Goal: Transaction & Acquisition: Purchase product/service

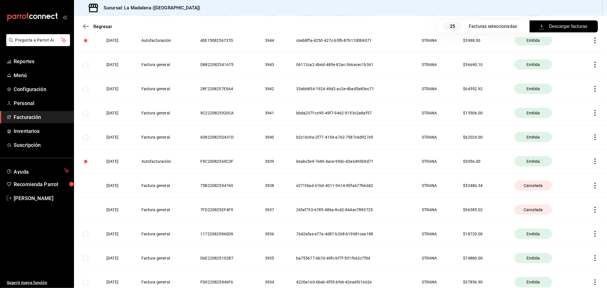
scroll to position [695, 0]
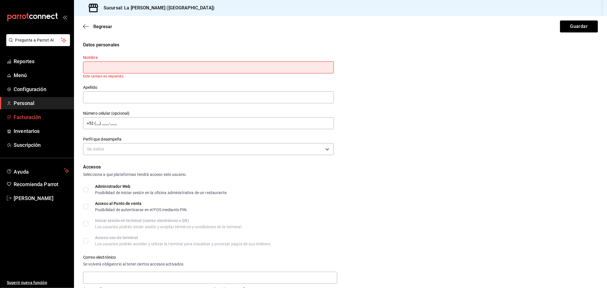
click at [38, 113] on span "Facturación" at bounding box center [41, 117] width 55 height 8
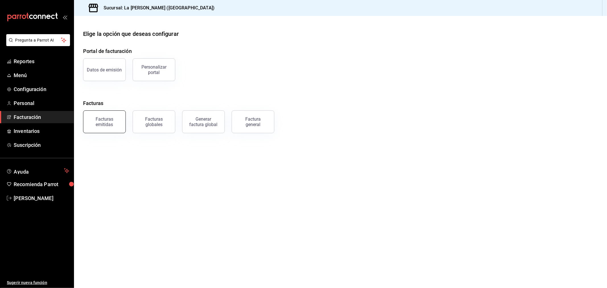
click at [117, 123] on div "Facturas emitidas" at bounding box center [104, 121] width 35 height 11
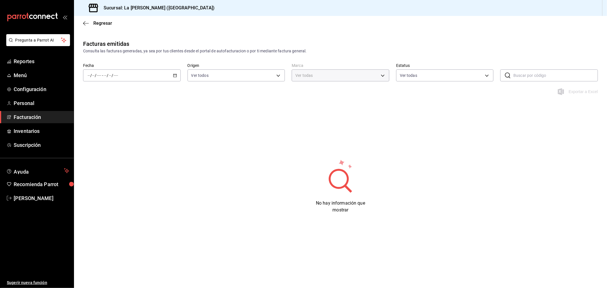
type input "768cf5f5-9f29-4846-9f23-2ee3d48c8f52"
drag, startPoint x: 177, startPoint y: 70, endPoint x: 174, endPoint y: 83, distance: 13.6
click at [177, 70] on div "/ / - / /" at bounding box center [132, 75] width 98 height 12
click at [127, 160] on li "Rango de fechas" at bounding box center [109, 156] width 53 height 13
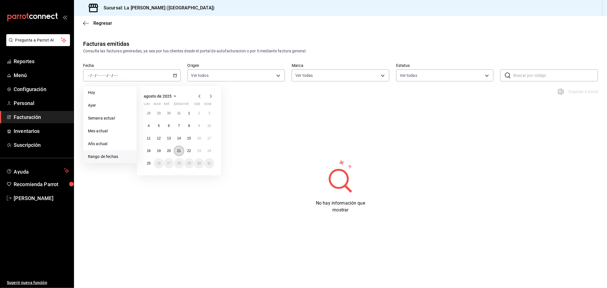
click at [179, 146] on button "21" at bounding box center [179, 151] width 10 height 10
click at [149, 164] on abbr "25" at bounding box center [149, 163] width 4 height 4
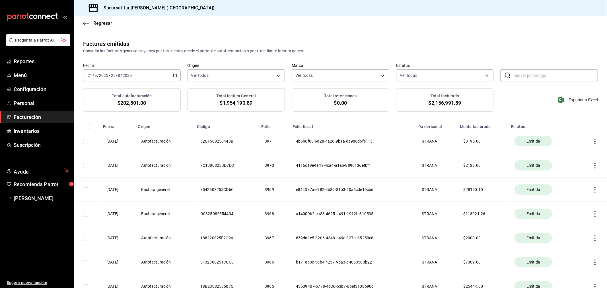
click at [86, 164] on input "checkbox" at bounding box center [85, 165] width 5 height 5
checkbox input "true"
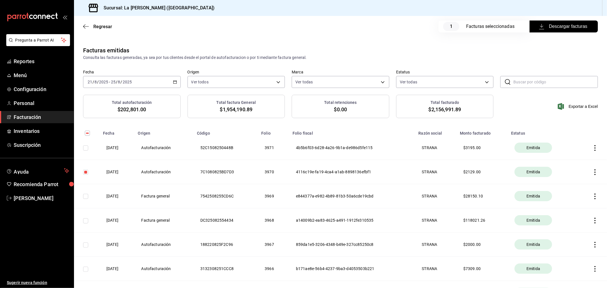
click at [86, 149] on input "checkbox" at bounding box center [85, 147] width 5 height 5
checkbox input "true"
click at [564, 28] on span "Descargar facturas" at bounding box center [563, 26] width 47 height 7
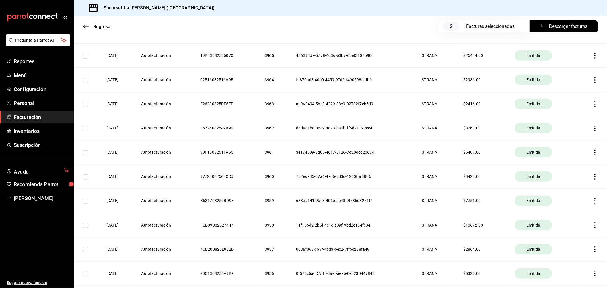
scroll to position [379, 0]
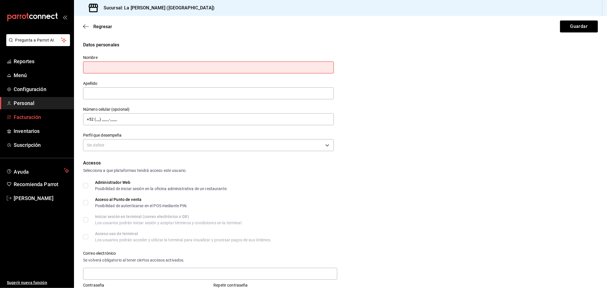
click at [52, 116] on span "Facturación" at bounding box center [41, 117] width 55 height 8
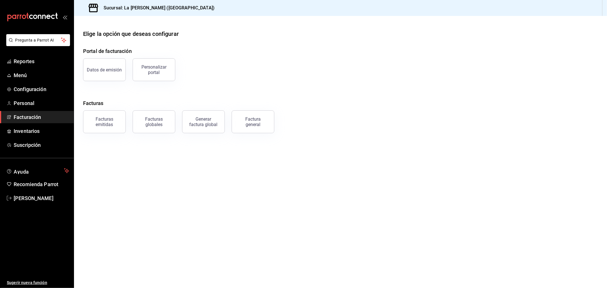
click at [126, 112] on div "Facturas globales" at bounding box center [150, 119] width 49 height 30
drag, startPoint x: 123, startPoint y: 114, endPoint x: 122, endPoint y: 122, distance: 8.0
click at [123, 115] on button "Facturas emitidas" at bounding box center [104, 121] width 43 height 23
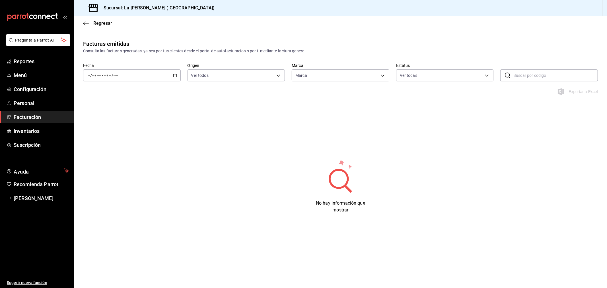
type input "768cf5f5-9f29-4846-9f23-2ee3d48c8f52"
click at [164, 78] on div "/ / - / /" at bounding box center [132, 75] width 98 height 12
click at [123, 153] on li "Rango de fechas" at bounding box center [109, 156] width 53 height 13
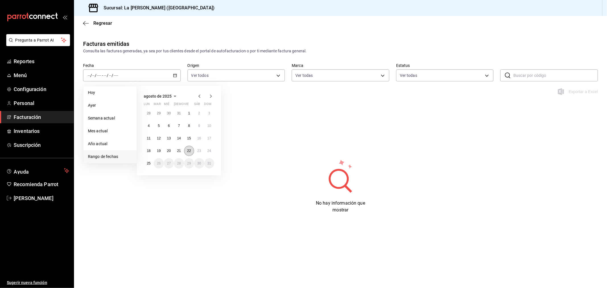
click at [190, 151] on abbr "22" at bounding box center [189, 151] width 4 height 4
click at [151, 162] on button "25" at bounding box center [149, 163] width 10 height 10
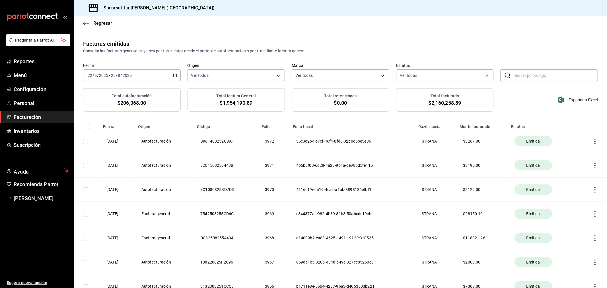
click at [84, 143] on input "checkbox" at bounding box center [85, 141] width 5 height 5
checkbox input "true"
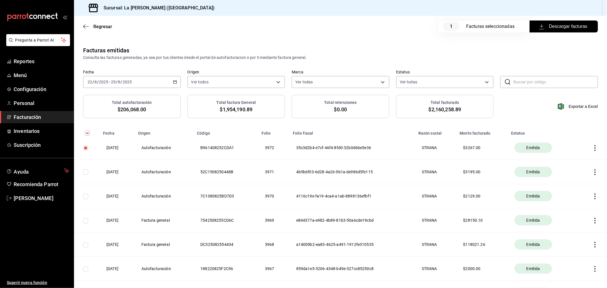
click at [555, 28] on span "Descargar facturas" at bounding box center [563, 26] width 47 height 7
click at [589, 151] on th at bounding box center [592, 148] width 30 height 24
click at [592, 149] on icon "button" at bounding box center [595, 148] width 6 height 6
click at [569, 140] on li "Descargar PDF" at bounding box center [568, 134] width 50 height 15
drag, startPoint x: 42, startPoint y: 117, endPoint x: 48, endPoint y: 117, distance: 6.9
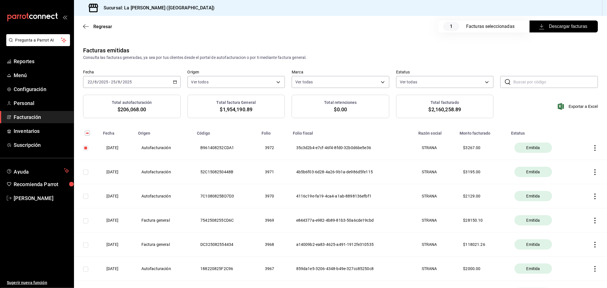
click at [42, 117] on span "Facturación" at bounding box center [41, 117] width 55 height 8
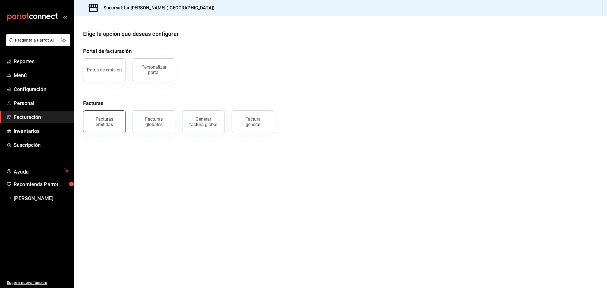
click at [103, 116] on button "Facturas emitidas" at bounding box center [104, 121] width 43 height 23
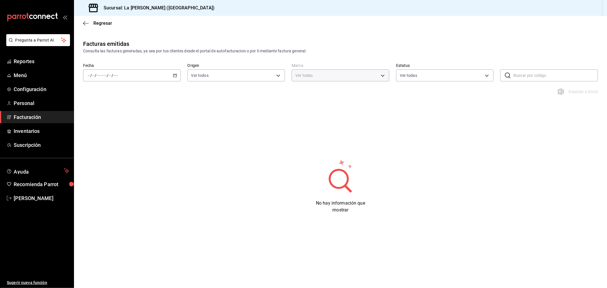
type input "768cf5f5-9f29-4846-9f23-2ee3d48c8f52"
click at [180, 72] on div "/ / - / /" at bounding box center [132, 75] width 98 height 12
click at [100, 158] on span "Rango de fechas" at bounding box center [110, 157] width 44 height 6
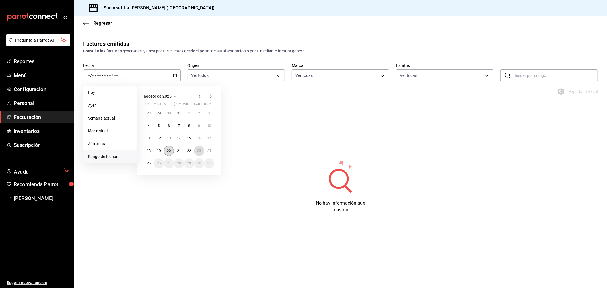
drag, startPoint x: 195, startPoint y: 150, endPoint x: 165, endPoint y: 150, distance: 30.2
click at [195, 150] on button "23" at bounding box center [199, 151] width 10 height 10
click at [144, 162] on button "25" at bounding box center [149, 163] width 10 height 10
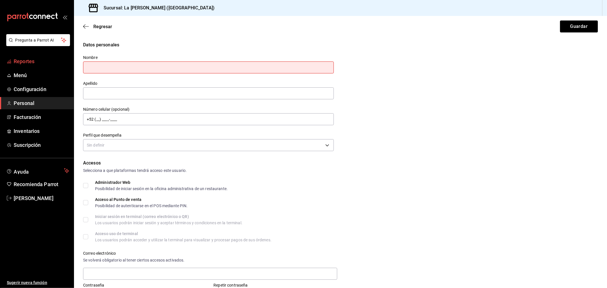
click at [30, 59] on span "Reportes" at bounding box center [41, 61] width 55 height 8
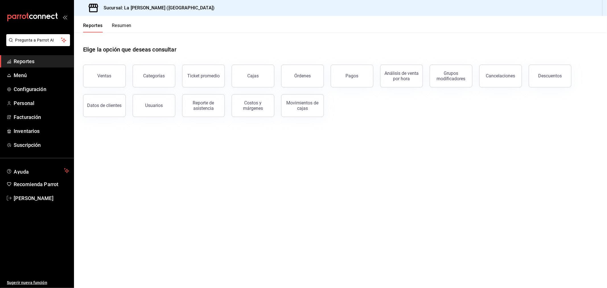
click at [102, 70] on button "Ventas" at bounding box center [104, 76] width 43 height 23
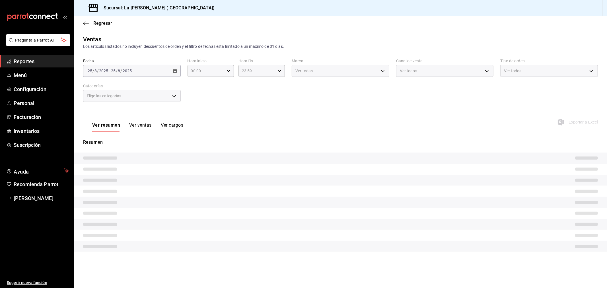
click at [139, 99] on div "Elige las categorías" at bounding box center [132, 96] width 98 height 12
click at [142, 98] on div "Elige las categorías" at bounding box center [132, 96] width 98 height 12
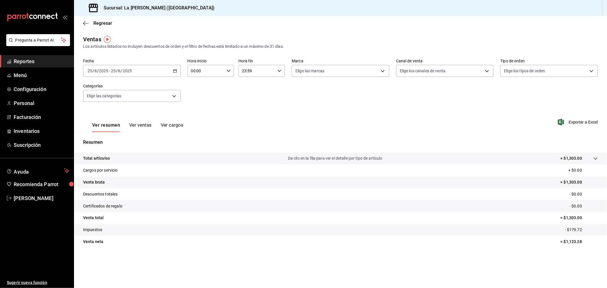
click at [143, 102] on div "Fecha 2025-08-25 25 / 8 / 2025 - 2025-08-25 25 / 8 / 2025 Hora inicio 00:00 Hor…" at bounding box center [340, 84] width 515 height 50
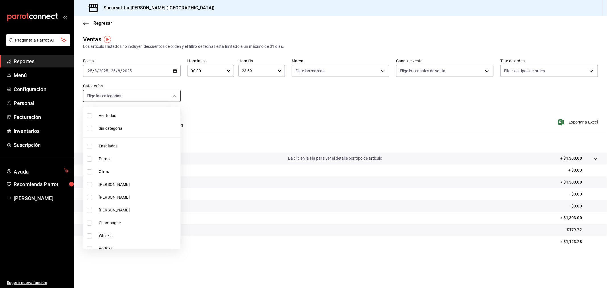
click at [143, 98] on body "Pregunta a Parrot AI Reportes Menú Configuración Personal Facturación Inventari…" at bounding box center [303, 144] width 607 height 288
click at [141, 232] on span "Cortes Al Carbon" at bounding box center [138, 231] width 79 height 6
type input "999f802a-b8b1-4dcd-aac5-240a88f4f949"
checkbox input "true"
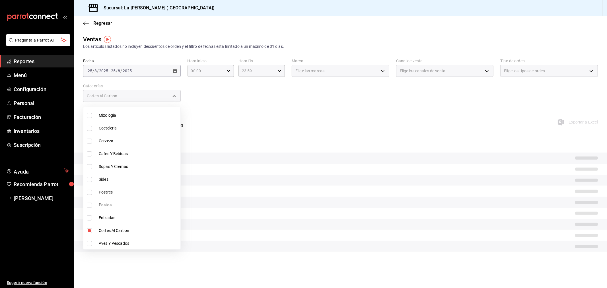
drag, startPoint x: 293, startPoint y: 121, endPoint x: 289, endPoint y: 119, distance: 4.7
click at [292, 121] on div at bounding box center [303, 144] width 607 height 288
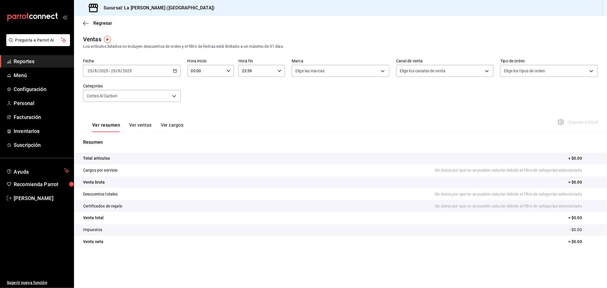
click at [191, 70] on input "00:00" at bounding box center [205, 70] width 37 height 11
click at [204, 121] on div "10" at bounding box center [198, 128] width 23 height 14
click at [204, 122] on button "10" at bounding box center [199, 127] width 21 height 11
type input "10:00"
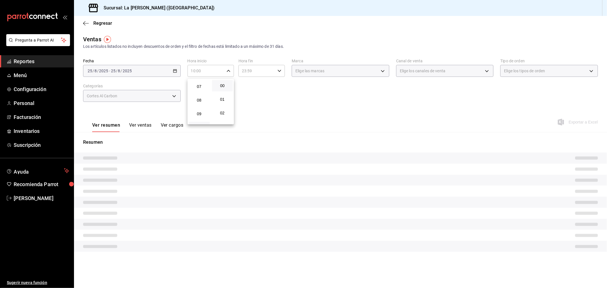
click at [250, 70] on div at bounding box center [303, 144] width 607 height 288
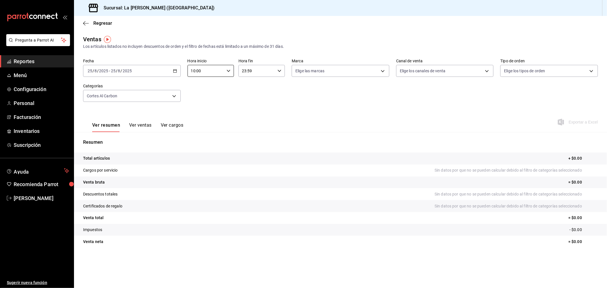
click at [251, 73] on input "23:59" at bounding box center [256, 70] width 37 height 11
click at [250, 110] on button "04" at bounding box center [250, 108] width 21 height 11
type input "04:59"
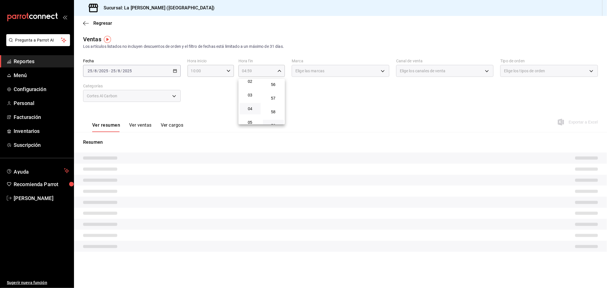
click at [222, 102] on div at bounding box center [303, 144] width 607 height 288
click at [162, 70] on div "2025-08-25 25 / 8 / 2025 - 2025-08-25 25 / 8 / 2025" at bounding box center [132, 71] width 98 height 12
click at [162, 71] on div "2025-08-25 25 / 8 / 2025 - 2025-08-25 25 / 8 / 2025" at bounding box center [132, 71] width 98 height 12
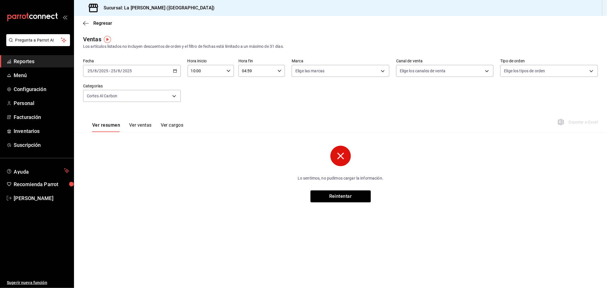
click at [239, 102] on div "Fecha 2025-08-25 25 / 8 / 2025 - 2025-08-25 25 / 8 / 2025 Hora inicio 10:00 Hor…" at bounding box center [340, 84] width 515 height 50
click at [178, 73] on div "2025-08-25 25 / 8 / 2025 - 2025-08-25 25 / 8 / 2025" at bounding box center [132, 71] width 98 height 12
click at [99, 143] on li "Rango de fechas" at bounding box center [109, 139] width 53 height 13
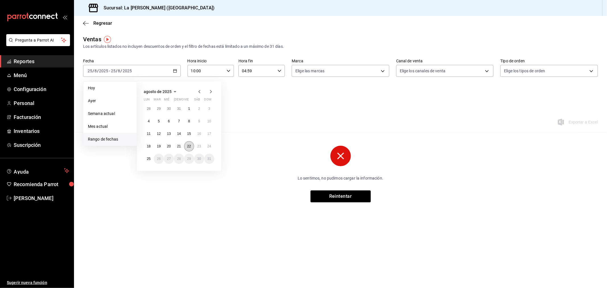
click at [192, 147] on button "22" at bounding box center [189, 146] width 10 height 10
click at [200, 147] on abbr "23" at bounding box center [199, 146] width 4 height 4
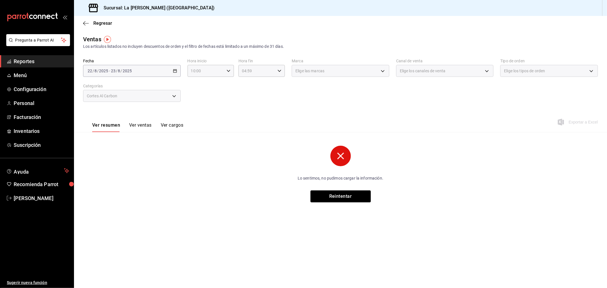
click at [141, 125] on button "Ver ventas" at bounding box center [140, 127] width 22 height 10
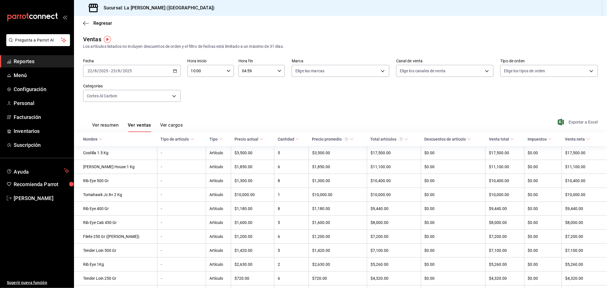
click at [566, 122] on span "Exportar a Excel" at bounding box center [578, 122] width 39 height 7
click at [160, 72] on div "2025-08-22 22 / 8 / 2025 - 2025-08-23 23 / 8 / 2025" at bounding box center [132, 71] width 98 height 12
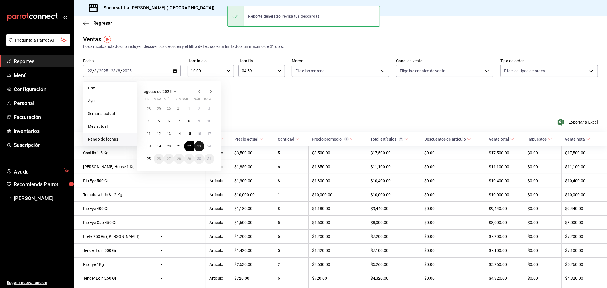
click at [199, 145] on abbr "23" at bounding box center [199, 146] width 4 height 4
click at [205, 146] on button "24" at bounding box center [209, 146] width 10 height 10
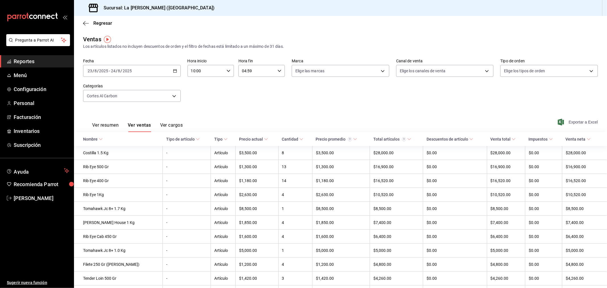
click at [570, 121] on span "Exportar a Excel" at bounding box center [578, 122] width 39 height 7
click at [174, 73] on icon "button" at bounding box center [175, 71] width 4 height 4
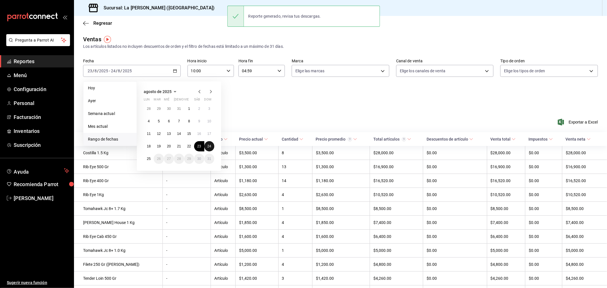
click at [212, 145] on button "24" at bounding box center [209, 146] width 10 height 10
click at [149, 160] on abbr "25" at bounding box center [149, 159] width 4 height 4
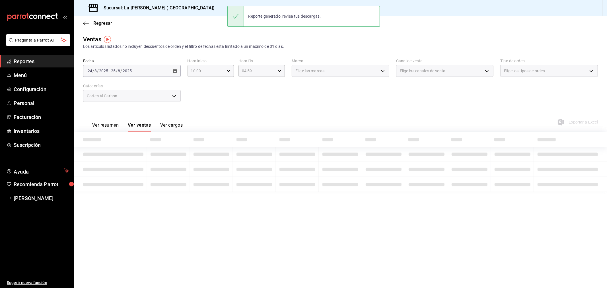
drag, startPoint x: 426, startPoint y: 104, endPoint x: 490, endPoint y: 110, distance: 64.3
click at [427, 104] on div "Fecha 2025-08-24 24 / 8 / 2025 - 2025-08-25 25 / 8 / 2025 Hora inicio 10:00 Hor…" at bounding box center [340, 84] width 515 height 50
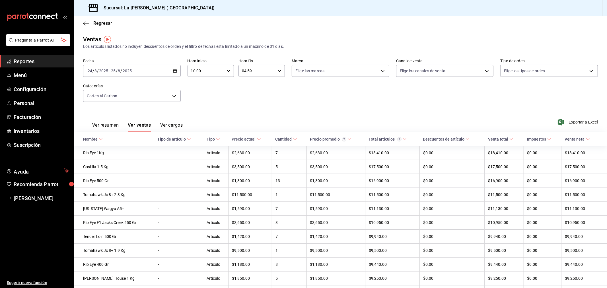
click at [569, 123] on span "Exportar a Excel" at bounding box center [578, 122] width 39 height 7
click at [30, 115] on span "Facturación" at bounding box center [41, 117] width 55 height 8
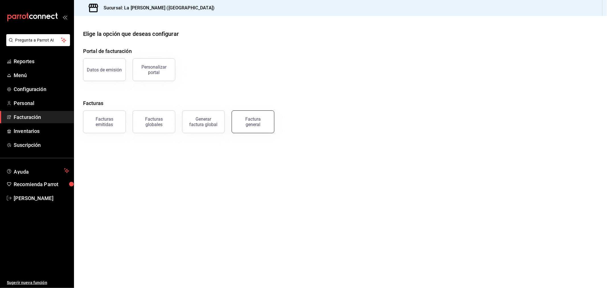
click at [265, 128] on button "Factura general" at bounding box center [253, 121] width 43 height 23
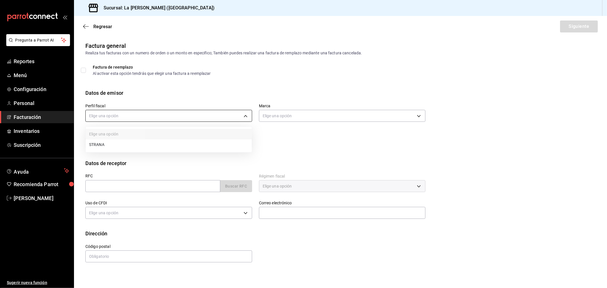
click at [173, 120] on body "Pregunta a Parrot AI Reportes Menú Configuración Personal Facturación Inventari…" at bounding box center [303, 144] width 607 height 288
click at [154, 147] on li "STRANA" at bounding box center [169, 144] width 166 height 11
type input "d36eceeb-f451-4f62-8527-fdcfc00e458f"
type input "768cf5f5-9f29-4846-9f23-2ee3d48c8f52"
click at [146, 188] on input "text" at bounding box center [152, 186] width 135 height 12
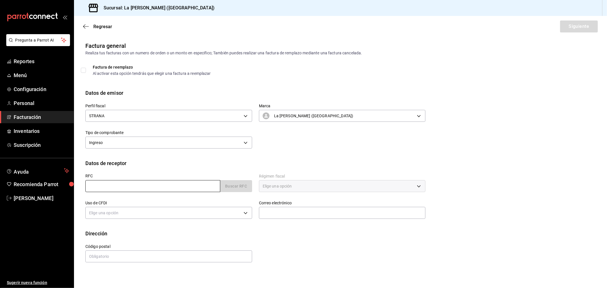
type input "XAXX010101000"
type input "48333"
type input "616"
type input "S01"
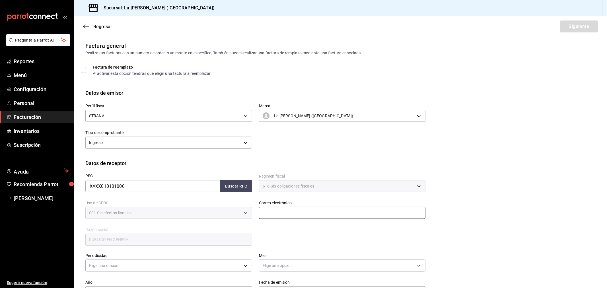
click at [292, 214] on input "text" at bounding box center [342, 213] width 167 height 12
type input "madacancun24@outlook.com"
click at [228, 260] on body "Pregunta a Parrot AI Reportes Menú Configuración Personal Facturación Inventari…" at bounding box center [303, 144] width 607 height 288
click at [110, 249] on li "Diario" at bounding box center [168, 252] width 164 height 9
type input "DAILY"
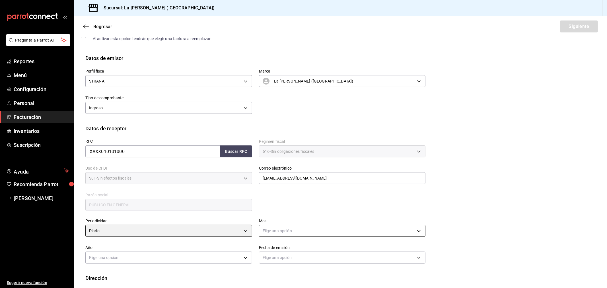
scroll to position [63, 0]
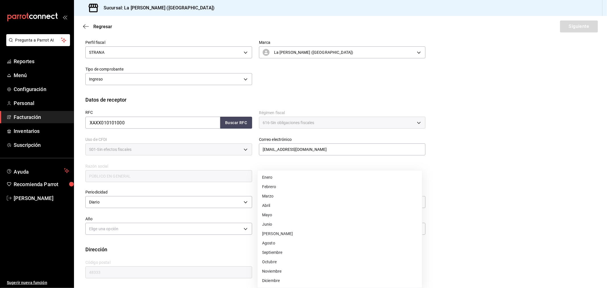
drag, startPoint x: 356, startPoint y: 199, endPoint x: 356, endPoint y: 202, distance: 3.1
click at [356, 199] on body "Pregunta a Parrot AI Reportes Menú Configuración Personal Facturación Inventari…" at bounding box center [303, 144] width 607 height 288
click at [277, 242] on li "Agosto" at bounding box center [339, 242] width 164 height 9
type input "8"
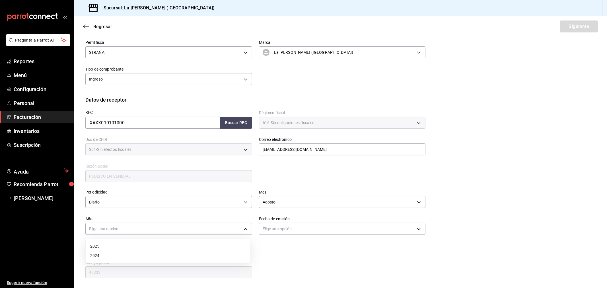
drag, startPoint x: 200, startPoint y: 231, endPoint x: 192, endPoint y: 236, distance: 8.8
click at [199, 231] on body "Pregunta a Parrot AI Reportes Menú Configuración Personal Facturación Inventari…" at bounding box center [303, 144] width 607 height 288
click at [148, 258] on li "2024" at bounding box center [168, 255] width 164 height 9
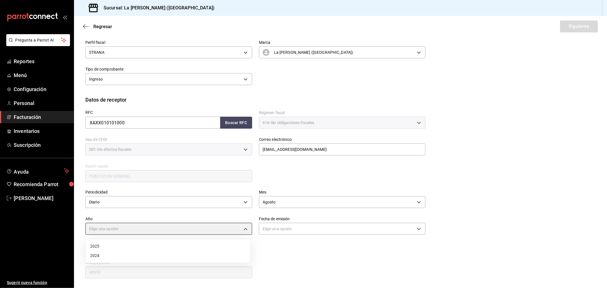
type input "2024"
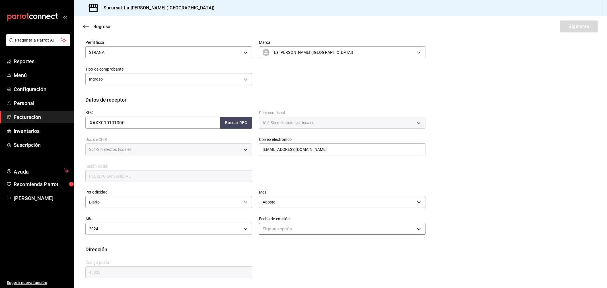
click at [282, 231] on body "Pregunta a Parrot AI Reportes Menú Configuración Personal Facturación Inventari…" at bounding box center [303, 144] width 607 height 288
click at [279, 248] on li "Hoy" at bounding box center [339, 246] width 164 height 9
type input "[DATE]"
click at [201, 233] on body "Pregunta a Parrot AI Reportes Menú Configuración Personal Facturación Inventari…" at bounding box center [303, 144] width 607 height 288
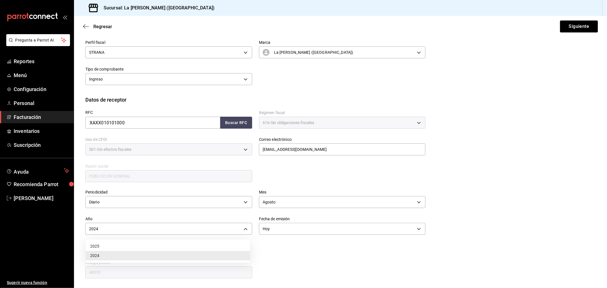
click at [154, 243] on li "2025" at bounding box center [168, 246] width 164 height 9
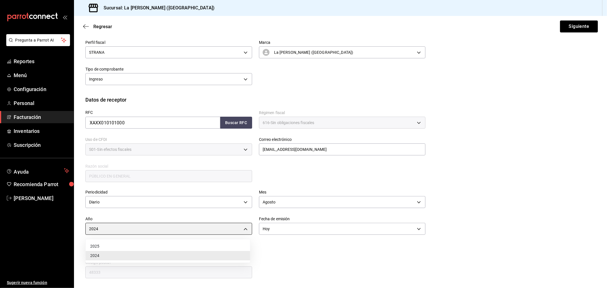
type input "2025"
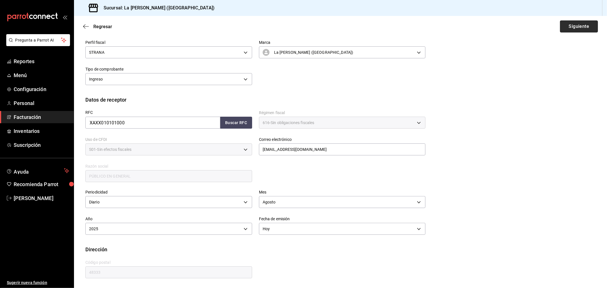
click at [571, 26] on button "Siguiente" at bounding box center [579, 26] width 38 height 12
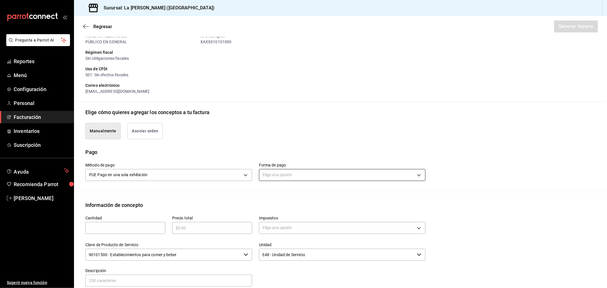
click at [295, 180] on body "Pregunta a Parrot AI Reportes Menú Configuración Personal Facturación Inventari…" at bounding box center [303, 144] width 607 height 288
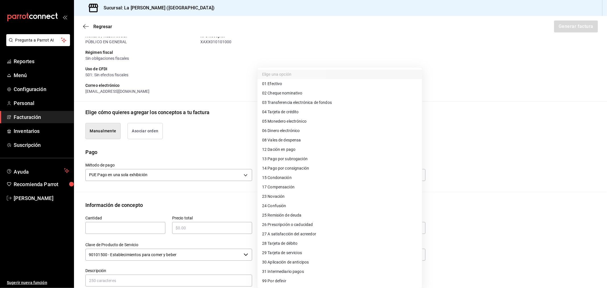
click at [293, 111] on span "04 Tarjeta de crédito" at bounding box center [280, 112] width 37 height 6
type input "04"
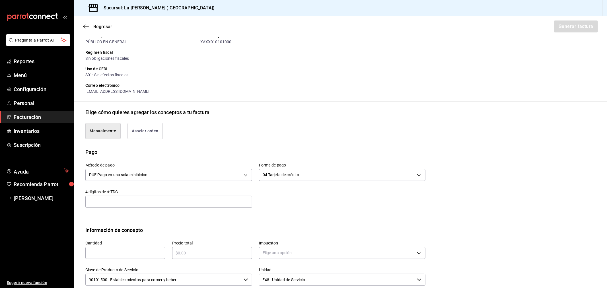
click at [119, 255] on input "text" at bounding box center [125, 252] width 80 height 7
type input "1"
type input "$75176"
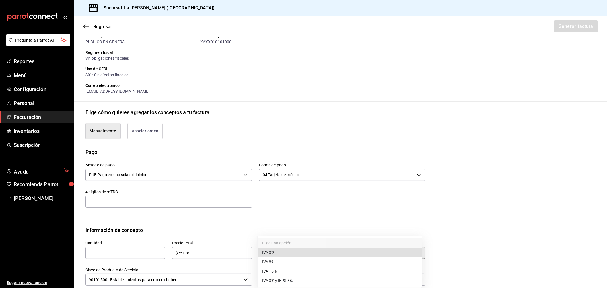
type input "IVA_0"
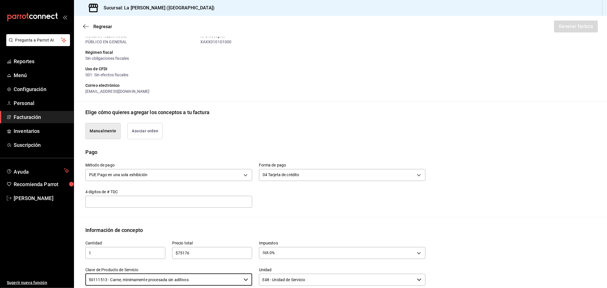
type input "50111513 - Carne, mínimamente procesada sin aditivos"
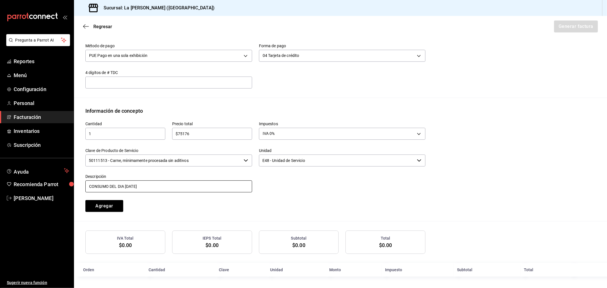
type input "CONSUMO DEL DIA 22/08/2025"
click at [85, 200] on button "Agregar" at bounding box center [104, 206] width 38 height 12
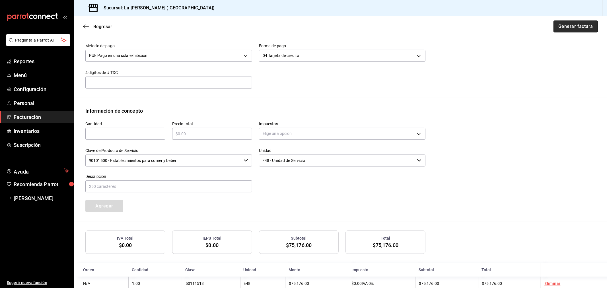
click at [575, 23] on button "Generar factura" at bounding box center [575, 26] width 44 height 12
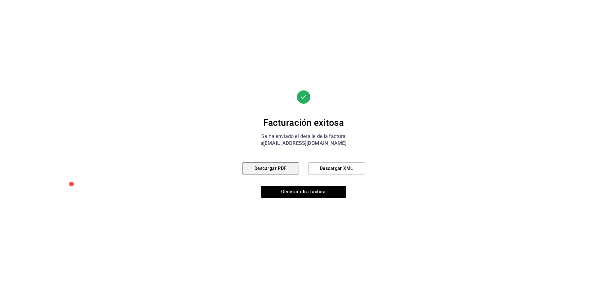
click at [274, 174] on button "Descargar PDF" at bounding box center [270, 168] width 57 height 12
click at [337, 194] on button "Generar otra factura" at bounding box center [303, 192] width 85 height 12
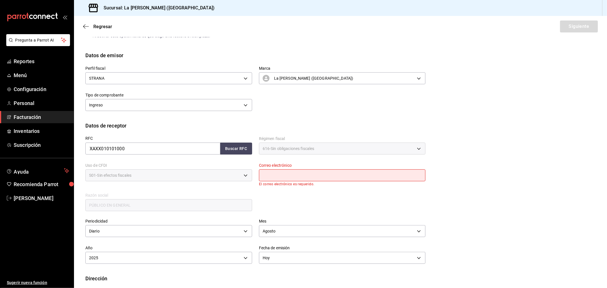
click at [406, 181] on input "text" at bounding box center [342, 175] width 167 height 12
type input "madacancun24@outlook.com"
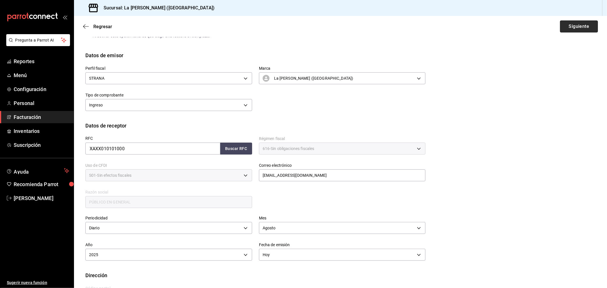
click at [566, 32] on button "Siguiente" at bounding box center [579, 26] width 38 height 12
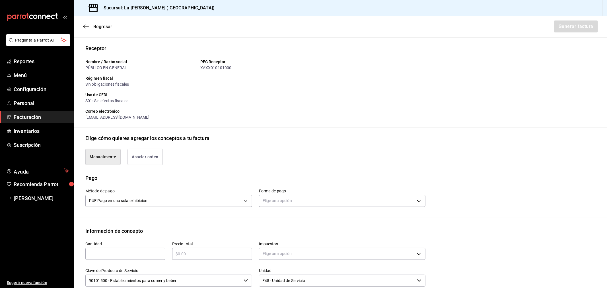
drag, startPoint x: 341, startPoint y: 193, endPoint x: 340, endPoint y: 197, distance: 4.6
click at [341, 193] on div "Elige una opción" at bounding box center [342, 200] width 167 height 15
click at [340, 197] on body "Pregunta a Parrot AI Reportes Menú Configuración Personal Facturación Inventari…" at bounding box center [303, 144] width 607 height 288
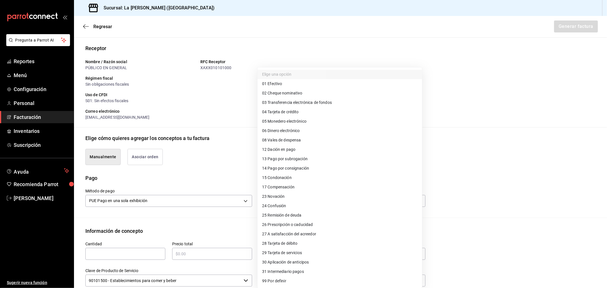
click at [313, 247] on li "28 Tarjeta de débito" at bounding box center [339, 243] width 164 height 9
type input "28"
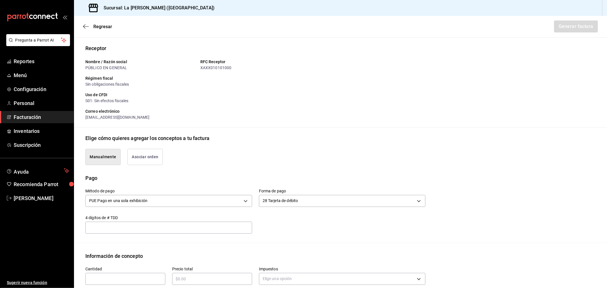
click at [92, 285] on div "Cantidad ​" at bounding box center [122, 273] width 87 height 27
click at [96, 278] on input "text" at bounding box center [125, 278] width 80 height 7
type input "1"
type input "$18794"
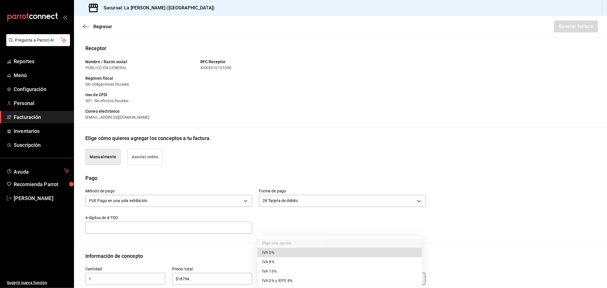
type input "IVA_0"
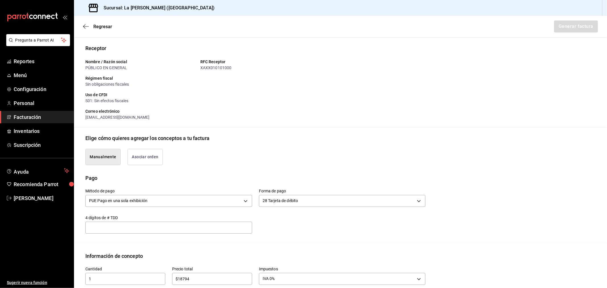
scroll to position [183, 0]
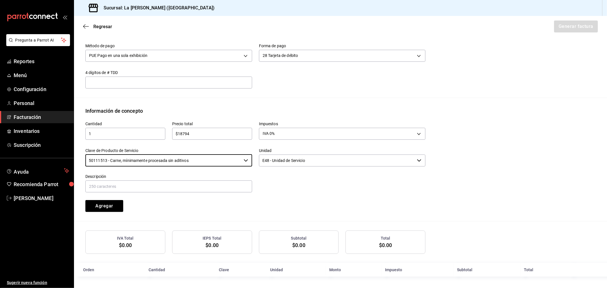
type input "50111513 - Carne, mínimamente procesada sin aditivos"
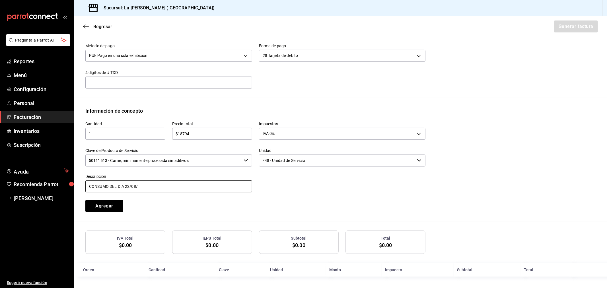
type input "CONSUMO DEL DIA 22/08/"
click at [85, 200] on button "Agregar" at bounding box center [104, 206] width 38 height 12
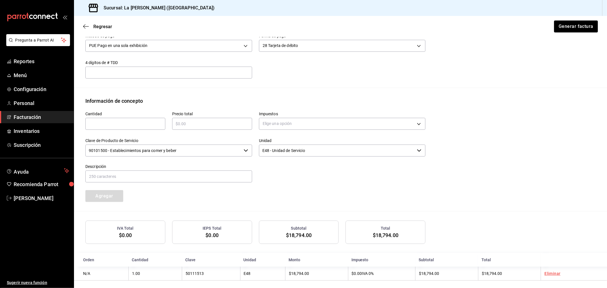
scroll to position [197, 0]
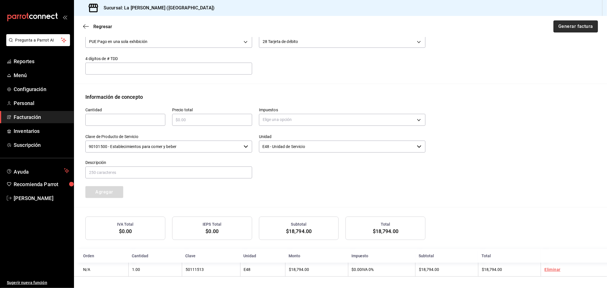
click at [564, 21] on button "Generar factura" at bounding box center [575, 26] width 44 height 12
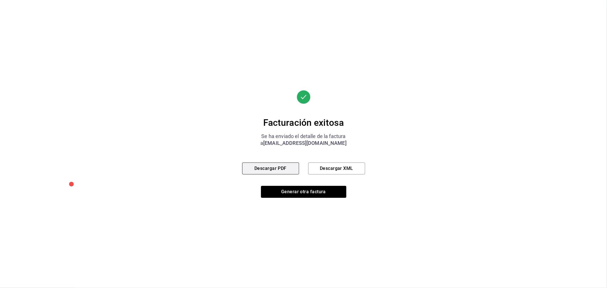
click at [296, 163] on button "Descargar PDF" at bounding box center [270, 168] width 57 height 12
click at [305, 190] on button "Generar otra factura" at bounding box center [303, 192] width 85 height 12
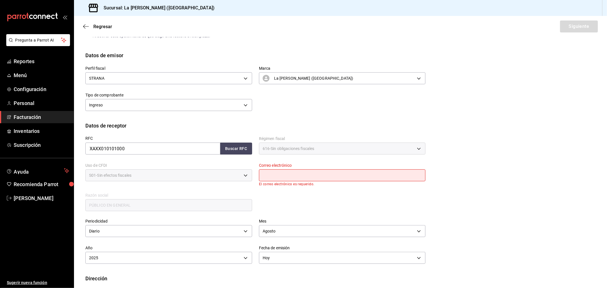
click at [294, 175] on input "text" at bounding box center [342, 175] width 167 height 12
type input "madacancun24@outlook.com"
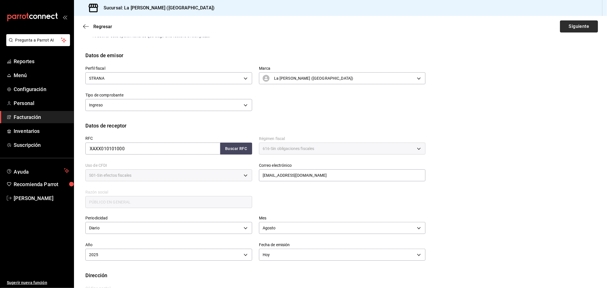
click at [580, 22] on button "Siguiente" at bounding box center [579, 26] width 38 height 12
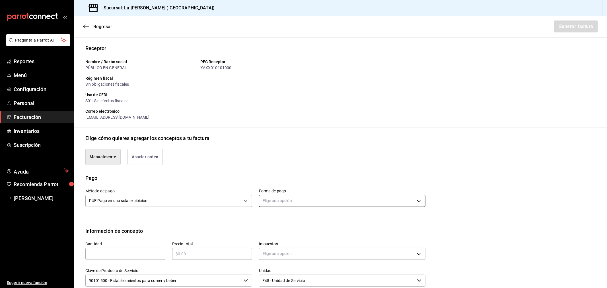
click at [283, 205] on body "Pregunta a Parrot AI Reportes Menú Configuración Personal Facturación Inventari…" at bounding box center [303, 144] width 607 height 288
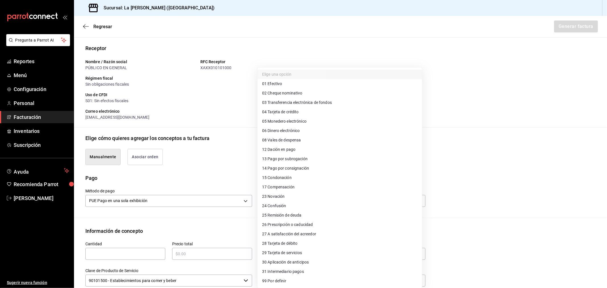
click at [290, 114] on span "04 Tarjeta de crédito" at bounding box center [280, 112] width 37 height 6
type input "04"
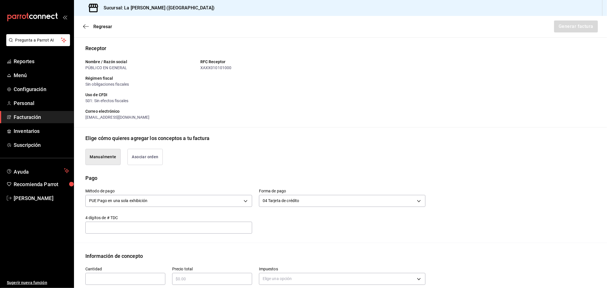
click at [147, 280] on input "text" at bounding box center [125, 278] width 80 height 7
type input "1"
type input "$136357.89"
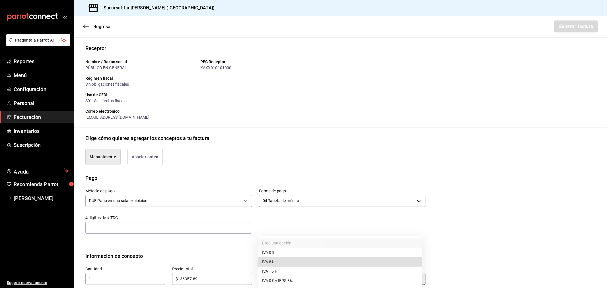
type input "IVA_16"
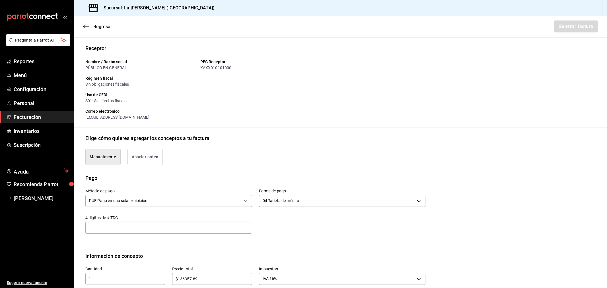
scroll to position [183, 0]
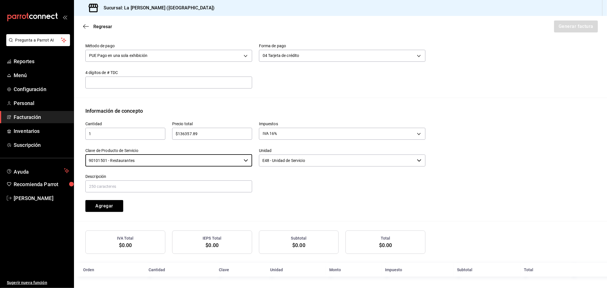
type input "90101501 - Restaurantes"
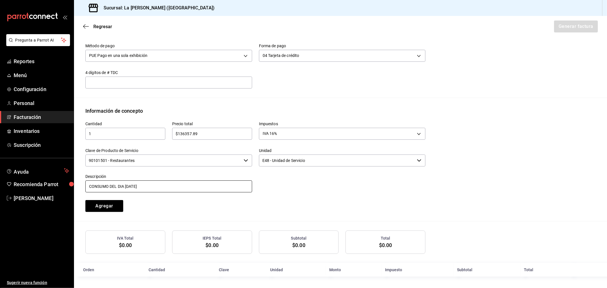
type input "CONSUMO DEL DIA 22/08/2025"
click at [85, 200] on button "Agregar" at bounding box center [104, 206] width 38 height 12
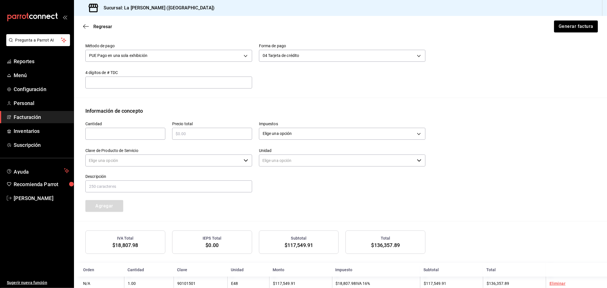
type input "90101500 - Establecimientos para comer y beber"
type input "E48 - Unidad de Servicio"
click at [575, 21] on button "Generar factura" at bounding box center [575, 26] width 44 height 12
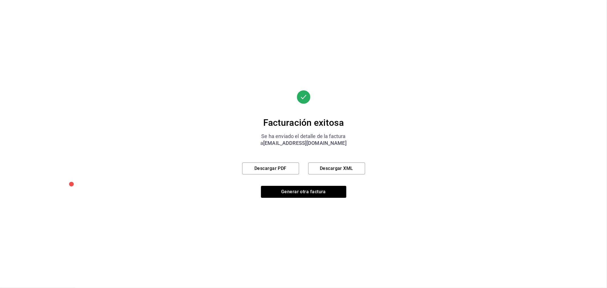
click at [300, 170] on div "Descargar PDF Descargar XML" at bounding box center [303, 168] width 123 height 12
click at [298, 170] on button "Descargar PDF" at bounding box center [270, 168] width 57 height 12
click at [291, 192] on button "Generar otra factura" at bounding box center [303, 192] width 85 height 12
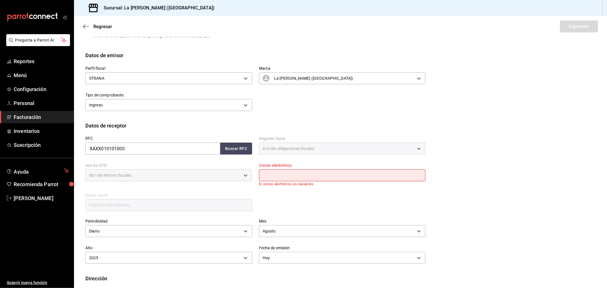
drag, startPoint x: 295, startPoint y: 174, endPoint x: 298, endPoint y: 177, distance: 3.6
click at [295, 174] on input "text" at bounding box center [342, 175] width 167 height 12
type input "madacancun24@outlook.com"
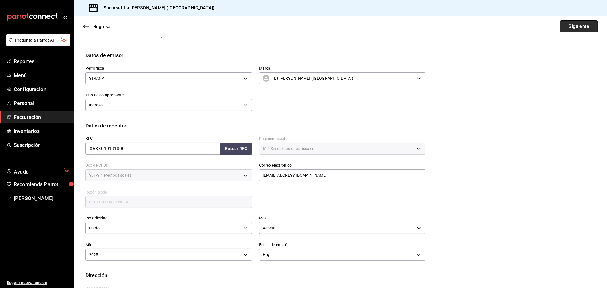
click at [579, 26] on button "Siguiente" at bounding box center [579, 26] width 38 height 12
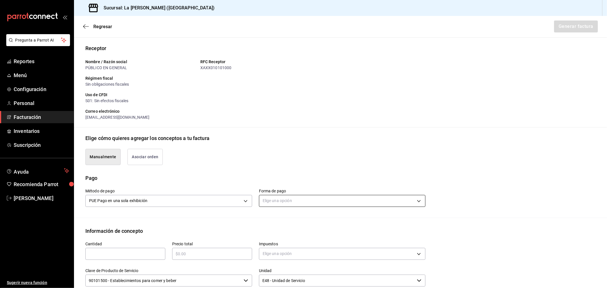
click at [348, 206] on body "Pregunta a Parrot AI Reportes Menú Configuración Personal Facturación Inventari…" at bounding box center [303, 144] width 607 height 288
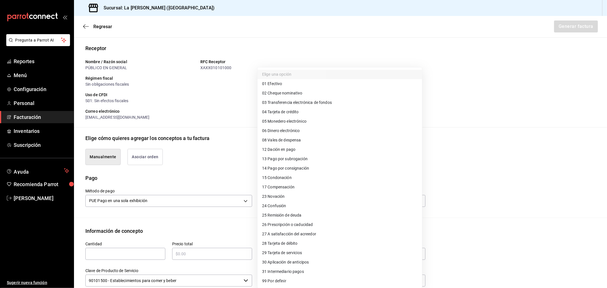
click at [306, 245] on li "28 Tarjeta de débito" at bounding box center [339, 243] width 164 height 9
type input "28"
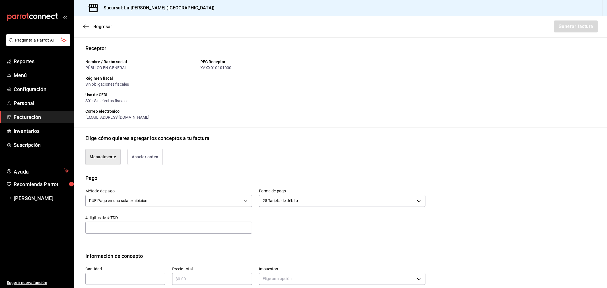
click at [137, 284] on div "​" at bounding box center [125, 279] width 80 height 12
type input "1"
type input "$94477.55"
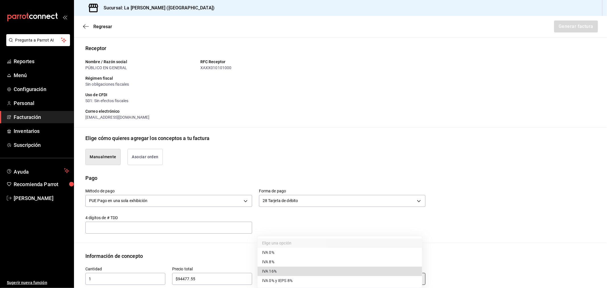
type input "IVA_16"
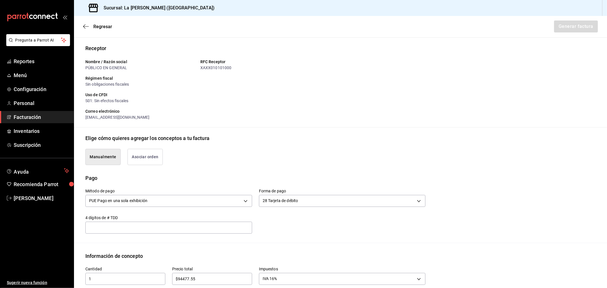
scroll to position [183, 0]
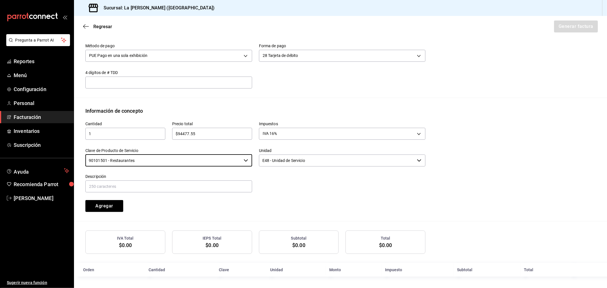
type input "90101501 - Restaurantes"
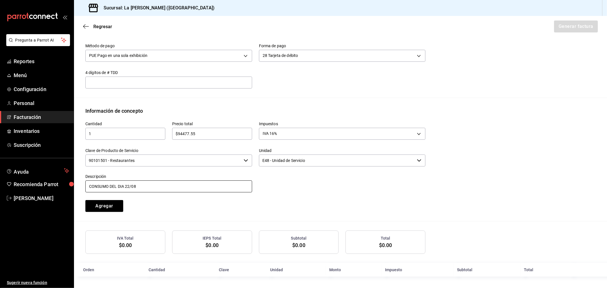
type input "CONSUMO DEL DIA 22/08/2025"
click at [85, 200] on button "Agregar" at bounding box center [104, 206] width 38 height 12
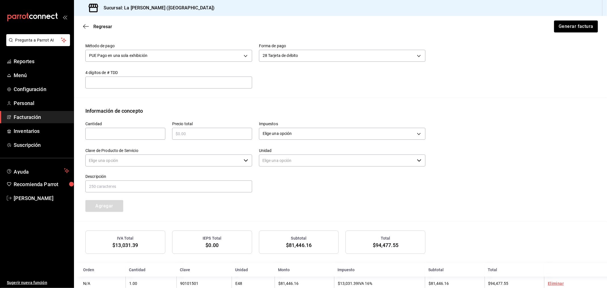
type input "90101500 - Establecimientos para comer y beber"
type input "E48 - Unidad de Servicio"
click at [573, 27] on button "Generar factura" at bounding box center [575, 26] width 44 height 12
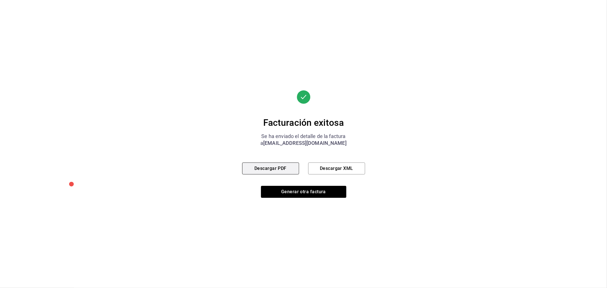
click at [282, 168] on button "Descargar PDF" at bounding box center [270, 168] width 57 height 12
click at [323, 185] on div "Facturación exitosa Se ha enviado el detalle de la factura a madacancun24@outlo…" at bounding box center [303, 144] width 123 height 108
click at [323, 188] on button "Generar otra factura" at bounding box center [303, 192] width 85 height 12
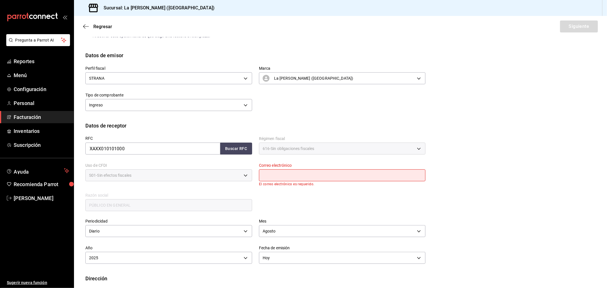
click at [323, 177] on input "text" at bounding box center [342, 175] width 167 height 12
type input "madacancun24@outlook.com"
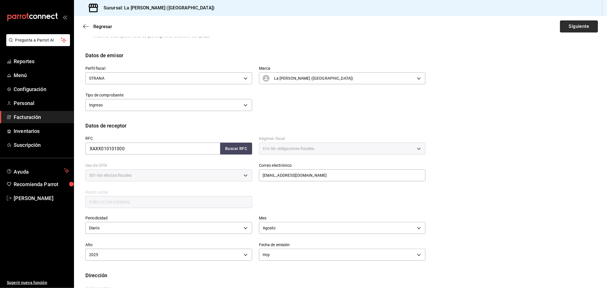
click at [567, 29] on button "Siguiente" at bounding box center [579, 26] width 38 height 12
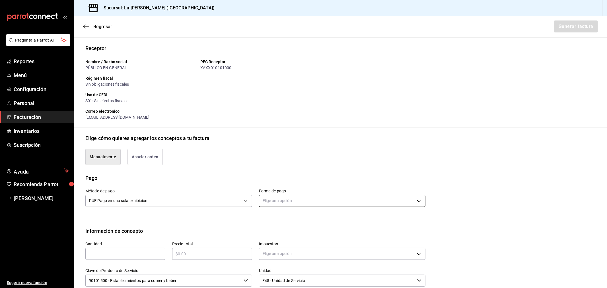
click at [322, 201] on body "Pregunta a Parrot AI Reportes Menú Configuración Personal Facturación Inventari…" at bounding box center [303, 144] width 607 height 288
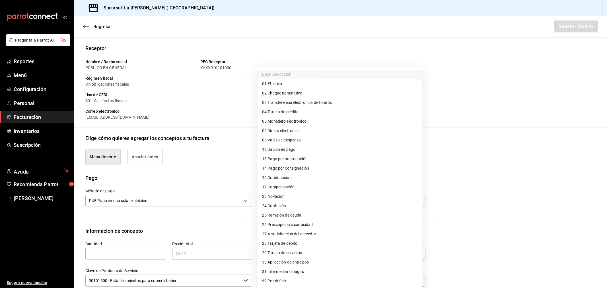
click at [311, 115] on li "04 Tarjeta de crédito" at bounding box center [339, 111] width 164 height 9
type input "04"
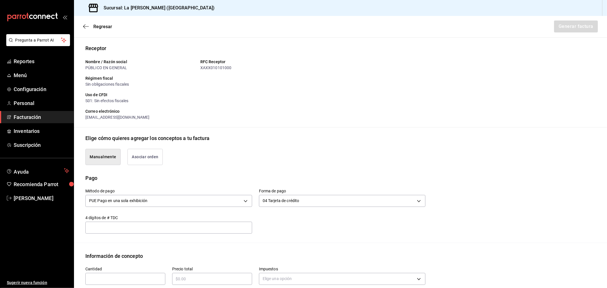
click at [152, 281] on input "text" at bounding box center [125, 278] width 80 height 7
type input "1"
type input "$93712"
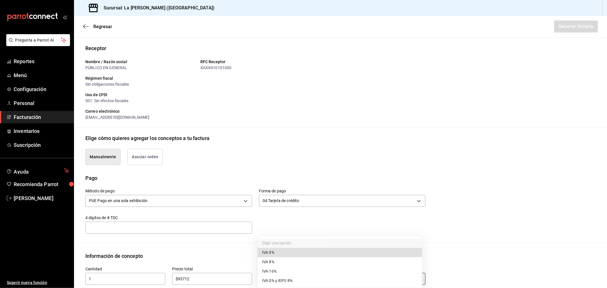
type input "IVA_0"
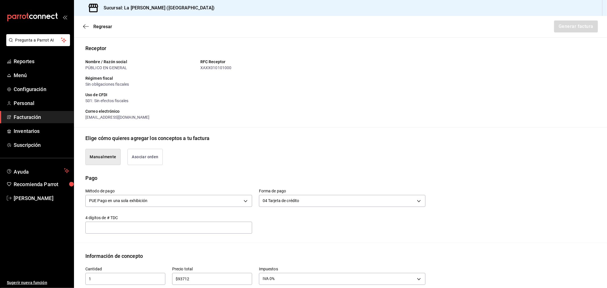
scroll to position [183, 0]
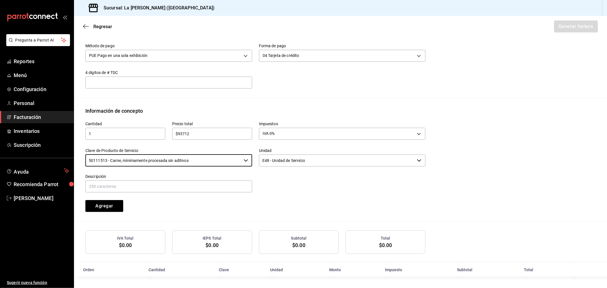
type input "50111513 - Carne, mínimamente procesada sin aditivos"
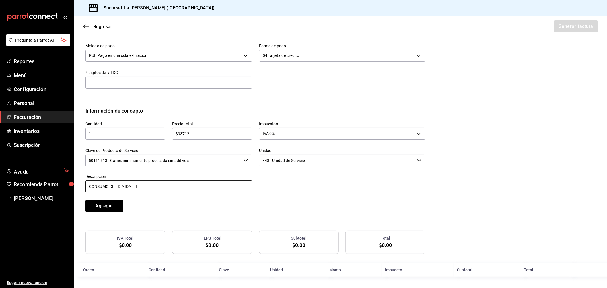
type input "CONSUMO DEL DIA 23/08/2025"
click at [85, 200] on button "Agregar" at bounding box center [104, 206] width 38 height 12
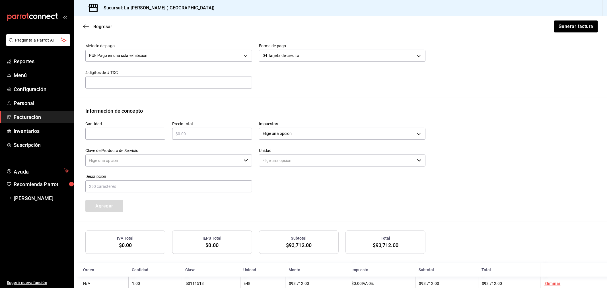
type input "90101500 - Establecimientos para comer y beber"
type input "E48 - Unidad de Servicio"
click at [569, 26] on button "Generar factura" at bounding box center [575, 26] width 44 height 12
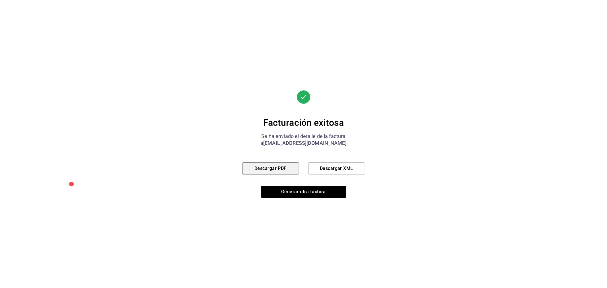
click at [286, 168] on button "Descargar PDF" at bounding box center [270, 168] width 57 height 12
click at [320, 189] on button "Generar otra factura" at bounding box center [303, 192] width 85 height 12
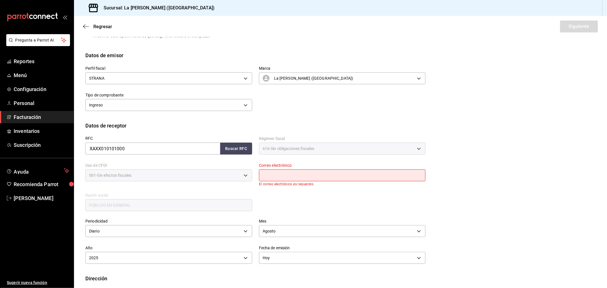
click at [288, 176] on input "text" at bounding box center [342, 175] width 167 height 12
type input "madacancun24@outlook.com"
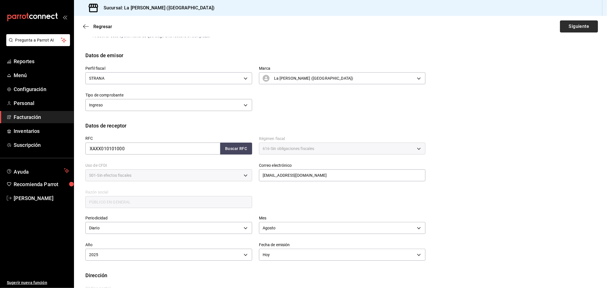
click at [565, 28] on button "Siguiente" at bounding box center [579, 26] width 38 height 12
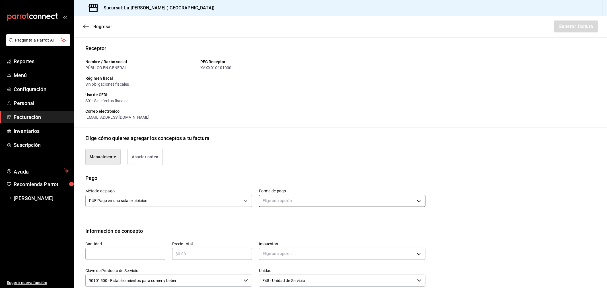
click at [355, 205] on body "Pregunta a Parrot AI Reportes Menú Configuración Personal Facturación Inventari…" at bounding box center [303, 144] width 607 height 288
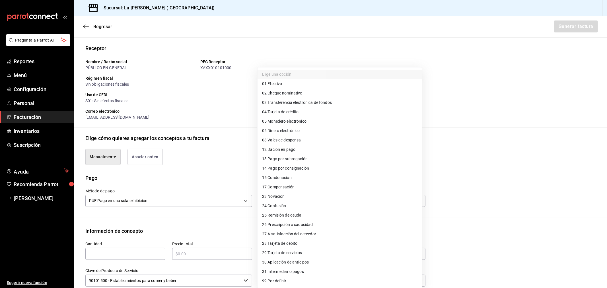
click at [294, 239] on li "28 Tarjeta de débito" at bounding box center [339, 243] width 164 height 9
type input "28"
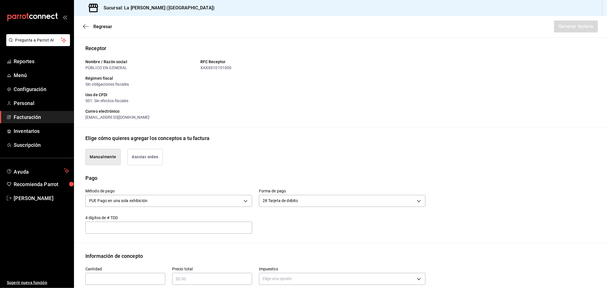
click at [156, 277] on input "text" at bounding box center [125, 278] width 80 height 7
type input "1"
type input "$23428"
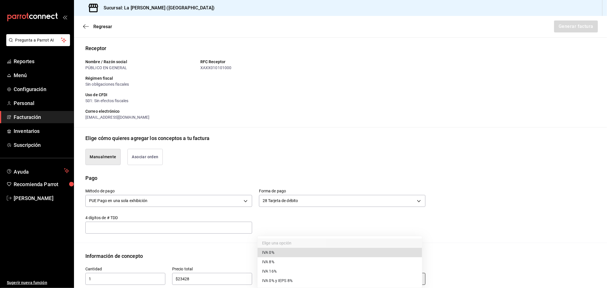
type input "IVA_0"
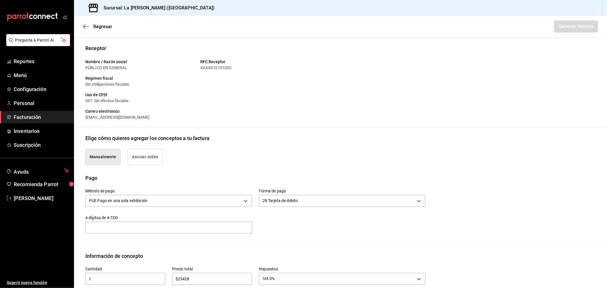
scroll to position [183, 0]
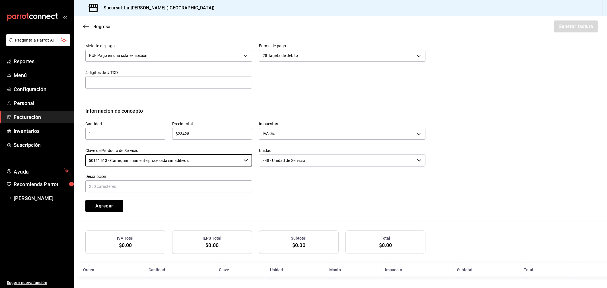
type input "50111513 - Carne, mínimamente procesada sin aditivos"
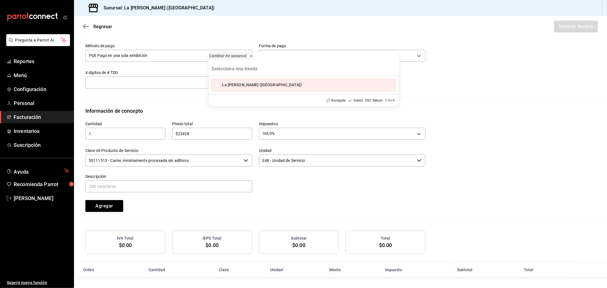
drag, startPoint x: 184, startPoint y: 180, endPoint x: 183, endPoint y: 183, distance: 4.1
click at [183, 181] on div "Cambiar de sucursal La Madalena (Cancun) Navigate Select ESC Return Ctrl+ K" at bounding box center [303, 144] width 607 height 288
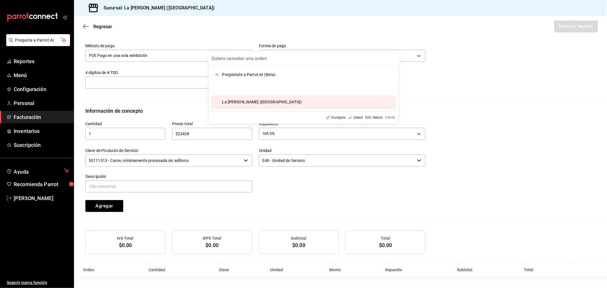
click at [182, 184] on div "Pregúntale a Parrot AI (Beta) La Madalena (Cancun) Navigate Select ESC Return C…" at bounding box center [303, 144] width 607 height 288
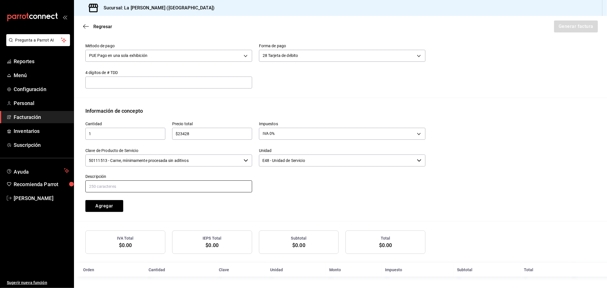
click at [181, 184] on input "text" at bounding box center [168, 186] width 167 height 12
type input "CONSUMO DEL DIA 23/08/2025"
click at [85, 200] on button "Agregar" at bounding box center [104, 206] width 38 height 12
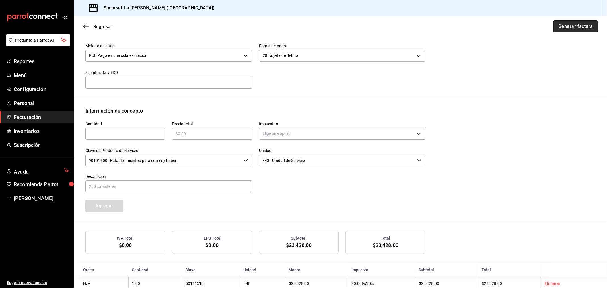
click at [573, 21] on button "Generar factura" at bounding box center [575, 26] width 44 height 12
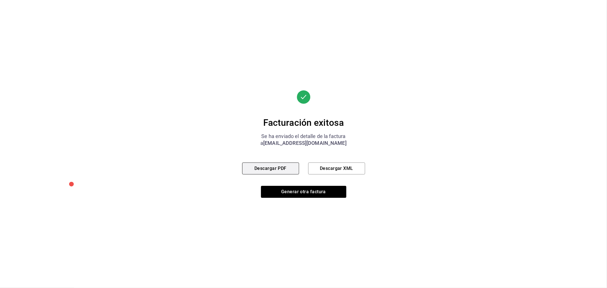
click at [275, 162] on button "Descargar PDF" at bounding box center [270, 168] width 57 height 12
click at [299, 193] on button "Generar otra factura" at bounding box center [303, 192] width 85 height 12
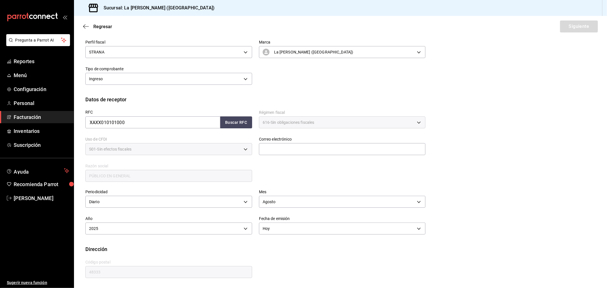
scroll to position [38, 0]
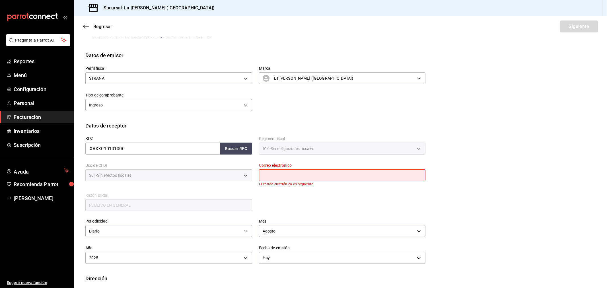
drag, startPoint x: 306, startPoint y: 173, endPoint x: 313, endPoint y: 178, distance: 9.1
click at [306, 173] on input "text" at bounding box center [342, 175] width 167 height 12
type input "madacancun24@outlook.com"
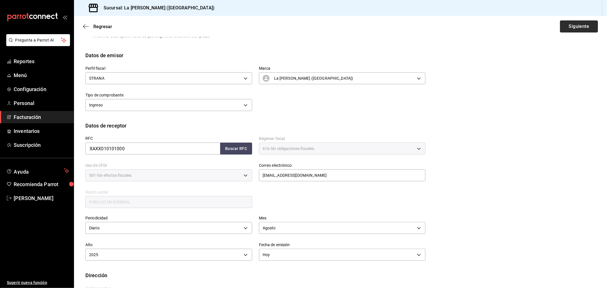
click at [578, 26] on button "Siguiente" at bounding box center [579, 26] width 38 height 12
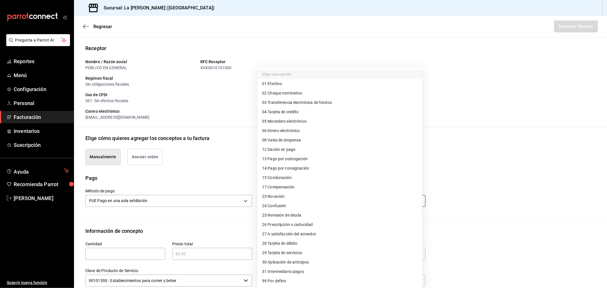
click at [325, 206] on body "Pregunta a Parrot AI Reportes Menú Configuración Personal Facturación Inventari…" at bounding box center [303, 144] width 607 height 288
click at [295, 112] on span "04 Tarjeta de crédito" at bounding box center [280, 112] width 37 height 6
type input "04"
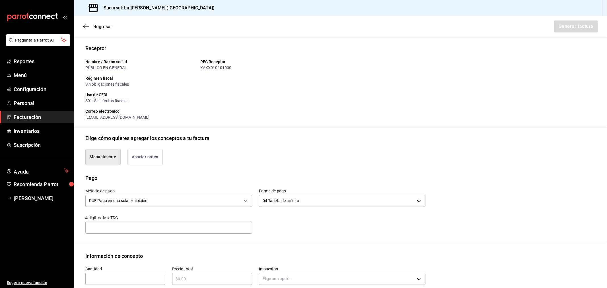
click at [123, 274] on div "​" at bounding box center [125, 279] width 80 height 12
type input "1"
type input "$145421.77"
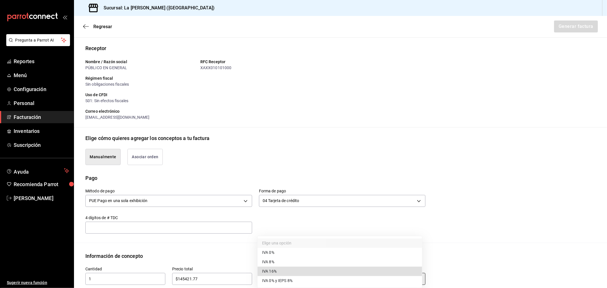
type input "IVA_16"
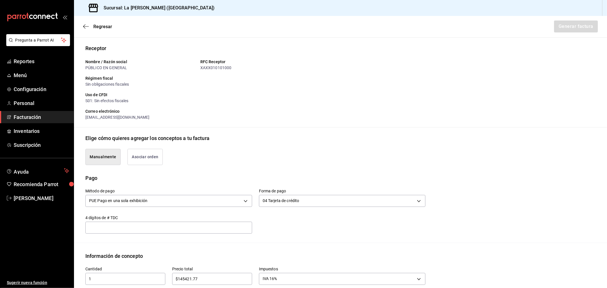
scroll to position [183, 0]
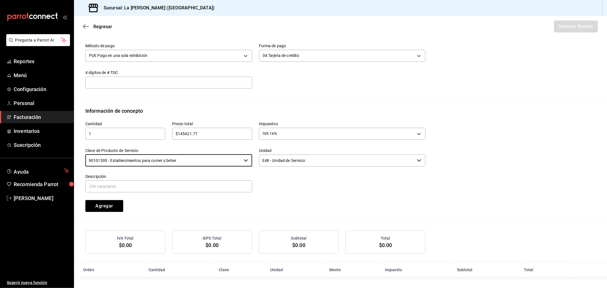
type input "5"
type input "90101501 - Restaurantes"
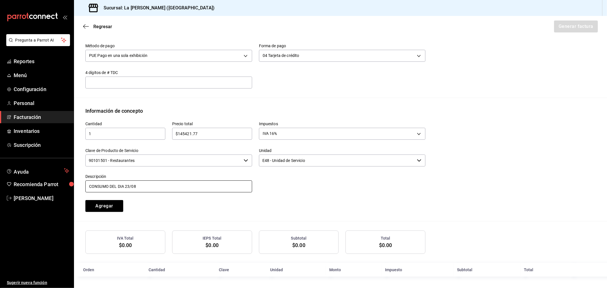
type input "CONSUMO DEL DIA 23/08/2025"
click at [85, 200] on button "Agregar" at bounding box center [104, 206] width 38 height 12
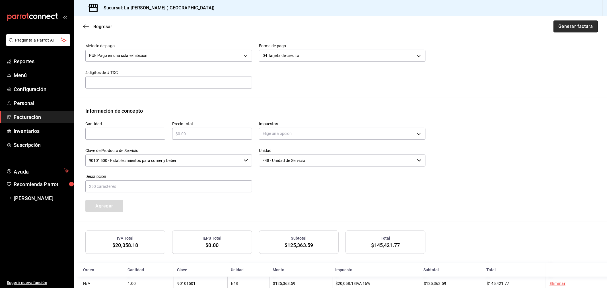
click at [558, 26] on button "Generar factura" at bounding box center [575, 26] width 44 height 12
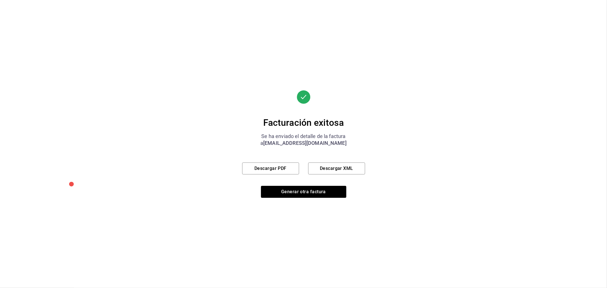
click at [275, 175] on div "Facturación exitosa Se ha enviado el detalle de la factura a madacancun24@outlo…" at bounding box center [303, 144] width 123 height 108
click at [275, 170] on button "Descargar PDF" at bounding box center [270, 168] width 57 height 12
click at [297, 194] on button "Generar otra factura" at bounding box center [303, 192] width 85 height 12
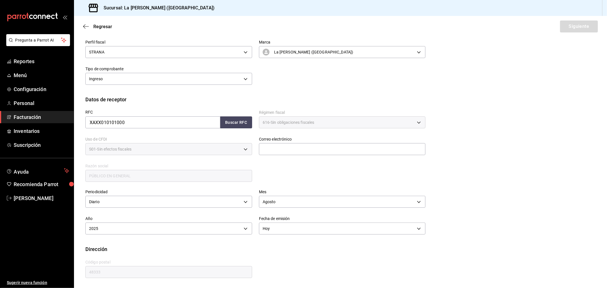
scroll to position [38, 0]
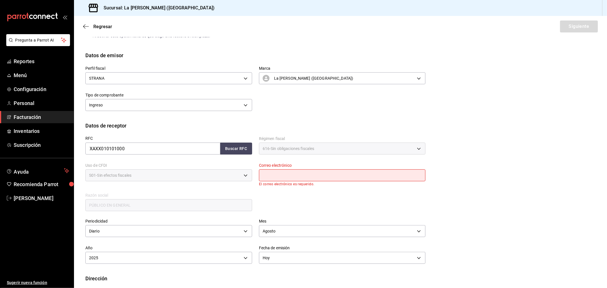
click at [327, 175] on input "text" at bounding box center [342, 175] width 167 height 12
type input "madacancun24@outlook.com"
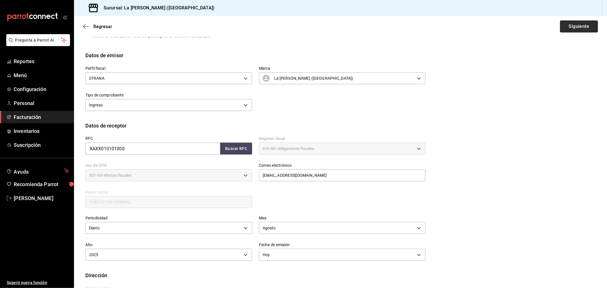
click at [575, 32] on button "Siguiente" at bounding box center [579, 26] width 38 height 12
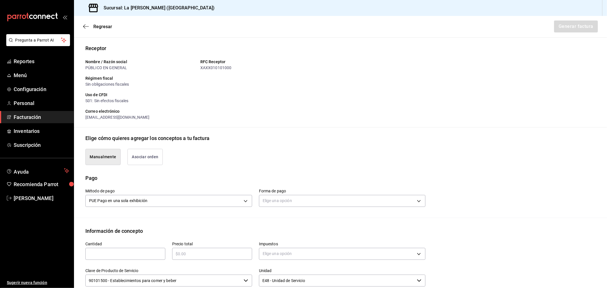
click at [306, 208] on div "Forma de pago Elige una opción" at bounding box center [342, 199] width 167 height 20
click at [303, 202] on body "Pregunta a Parrot AI Reportes Menú Configuración Personal Facturación Inventari…" at bounding box center [303, 144] width 607 height 288
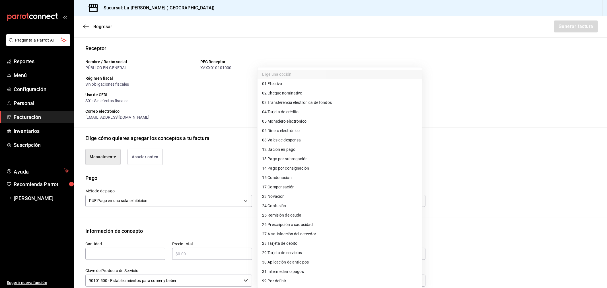
click at [291, 245] on span "28 Tarjeta de débito" at bounding box center [280, 243] width 36 height 6
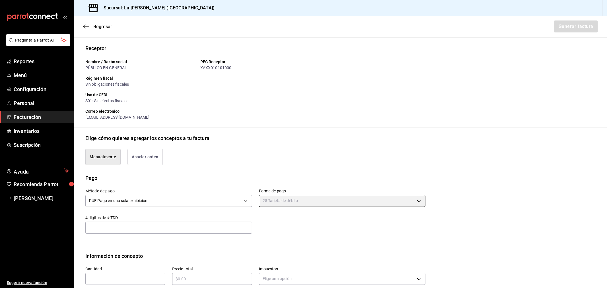
type input "28"
click at [129, 282] on input "text" at bounding box center [125, 278] width 80 height 7
type input "1"
type input "$130579.05"
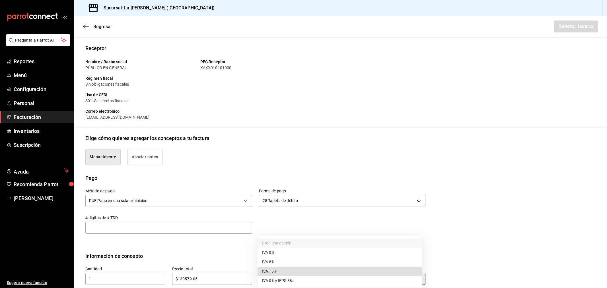
type input "IVA_16"
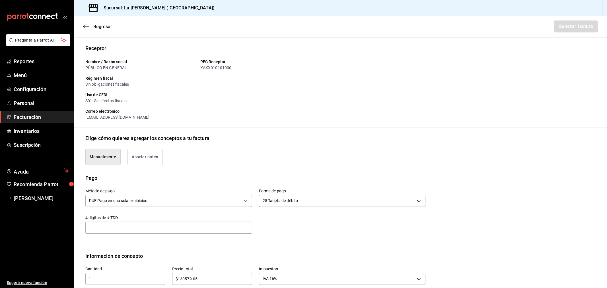
scroll to position [183, 0]
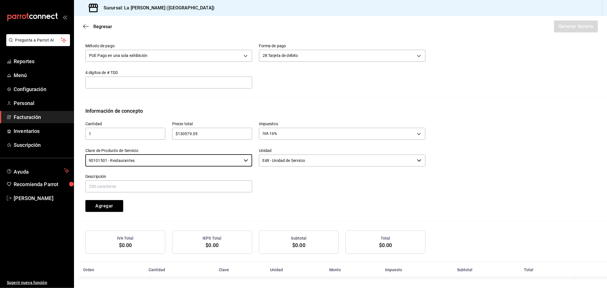
type input "90101501 - Restaurantes"
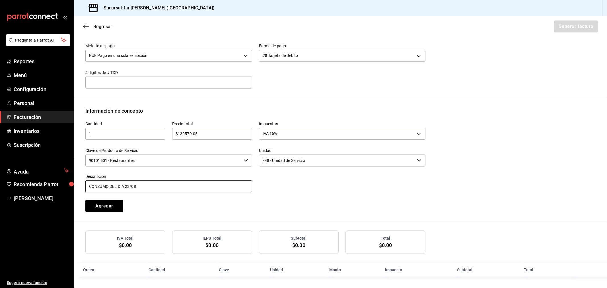
type input "CONSUMO DEL DIA 23/08/2025"
click at [85, 200] on button "Agregar" at bounding box center [104, 206] width 38 height 12
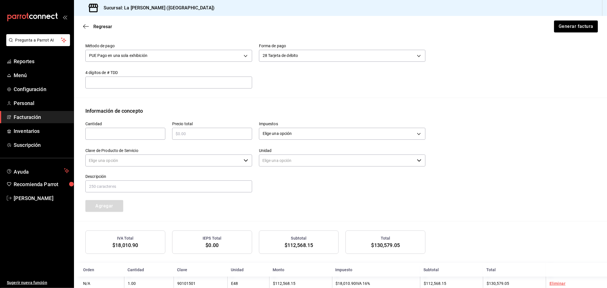
type input "90101500 - Establecimientos para comer y beber"
type input "E48 - Unidad de Servicio"
click at [575, 23] on button "Generar factura" at bounding box center [575, 26] width 44 height 12
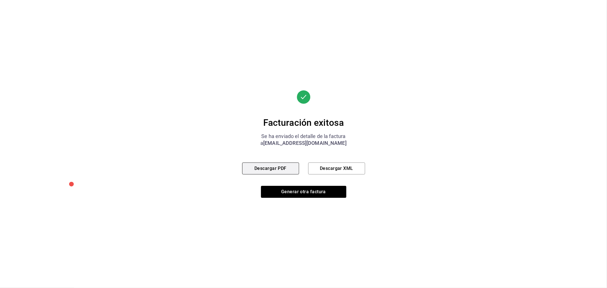
click at [282, 170] on button "Descargar PDF" at bounding box center [270, 168] width 57 height 12
drag, startPoint x: 279, startPoint y: 178, endPoint x: 279, endPoint y: 174, distance: 4.0
click at [279, 178] on div "Facturación exitosa Se ha enviado el detalle de la factura a madacancun24@outlo…" at bounding box center [303, 144] width 123 height 108
click at [279, 173] on button "Descargar PDF" at bounding box center [270, 168] width 57 height 12
click at [292, 188] on button "Generar otra factura" at bounding box center [303, 192] width 85 height 12
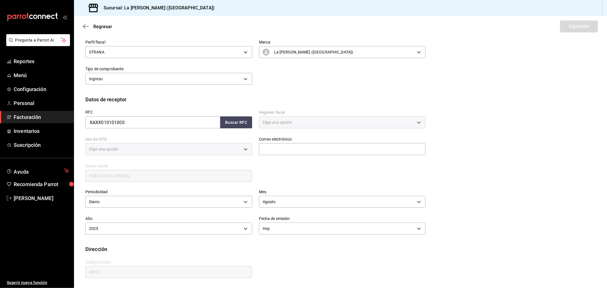
type input "616"
type input "S01"
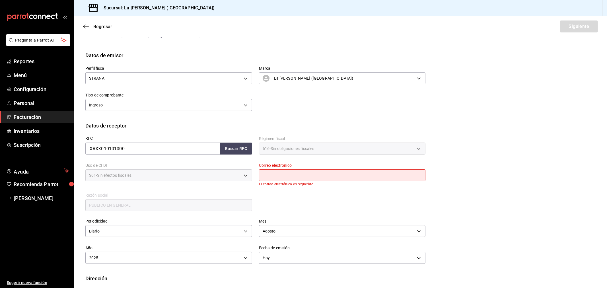
click at [287, 178] on input "text" at bounding box center [342, 175] width 167 height 12
type input "madacancun24@outlook.com"
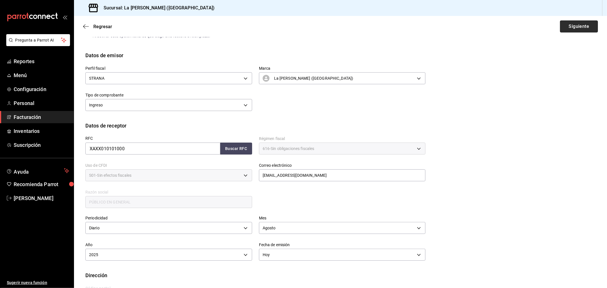
click at [584, 29] on button "Siguiente" at bounding box center [579, 26] width 38 height 12
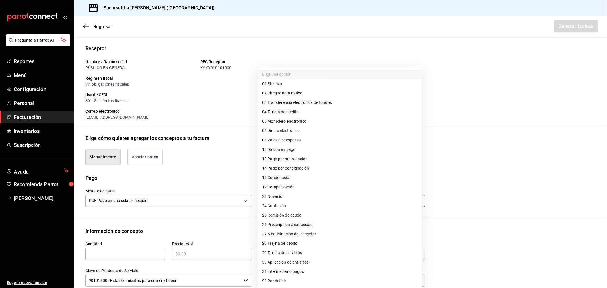
drag, startPoint x: 318, startPoint y: 201, endPoint x: 316, endPoint y: 193, distance: 7.4
click at [318, 201] on body "Pregunta a Parrot AI Reportes Menú Configuración Personal Facturación Inventari…" at bounding box center [303, 144] width 607 height 288
click at [308, 115] on li "04 Tarjeta de crédito" at bounding box center [339, 111] width 164 height 9
type input "04"
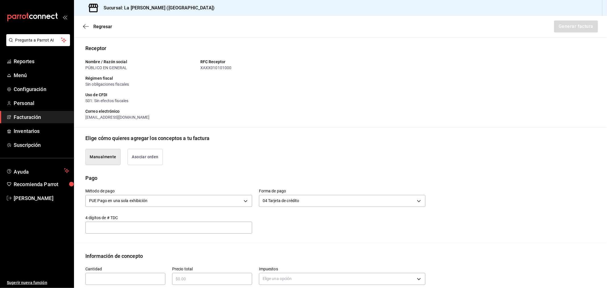
click at [126, 281] on input "text" at bounding box center [125, 278] width 80 height 7
type input "1"
type input "$77080"
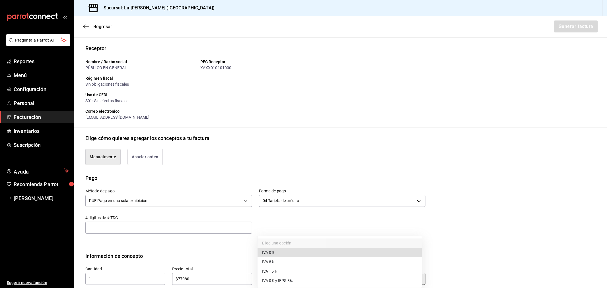
type input "IVA_0"
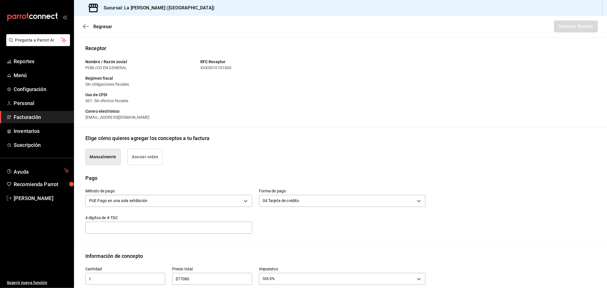
scroll to position [183, 0]
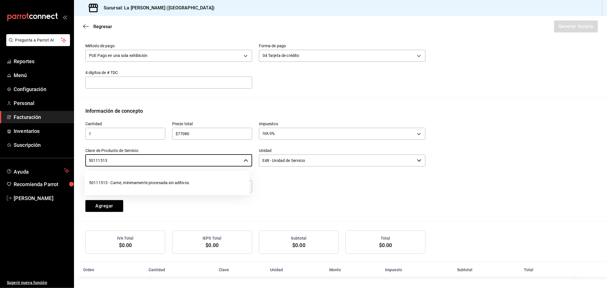
type input "50111513 - Carne, mínimamente procesada sin aditivos"
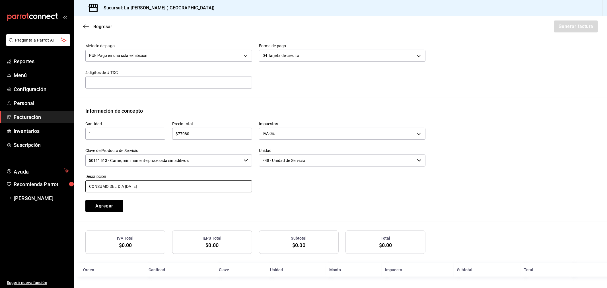
type input "CONSUMO DEL DIA 24/08/2025"
click at [85, 200] on button "Agregar" at bounding box center [104, 206] width 38 height 12
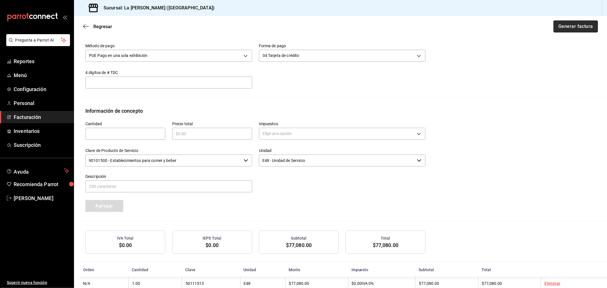
click at [579, 27] on button "Generar factura" at bounding box center [575, 26] width 44 height 12
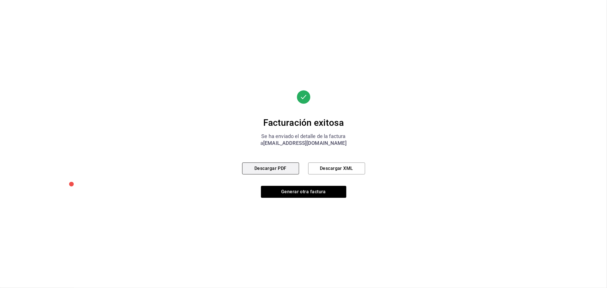
click at [259, 170] on button "Descargar PDF" at bounding box center [270, 168] width 57 height 12
click at [279, 191] on button "Generar otra factura" at bounding box center [303, 192] width 85 height 12
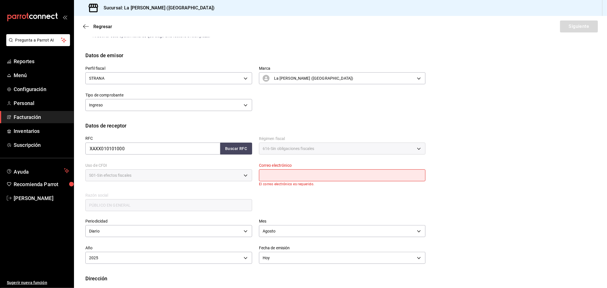
click at [295, 176] on input "text" at bounding box center [342, 175] width 167 height 12
type input "madacancun24@outlook.com"
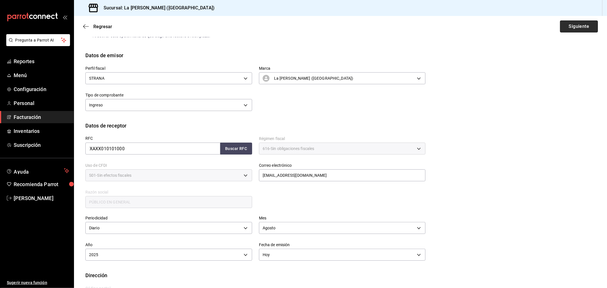
click at [575, 30] on button "Siguiente" at bounding box center [579, 26] width 38 height 12
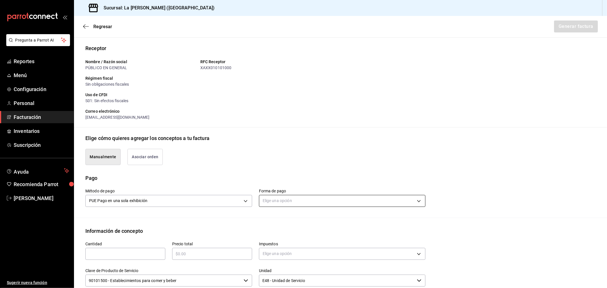
click at [331, 201] on body "Pregunta a Parrot AI Reportes Menú Configuración Personal Facturación Inventari…" at bounding box center [303, 144] width 607 height 288
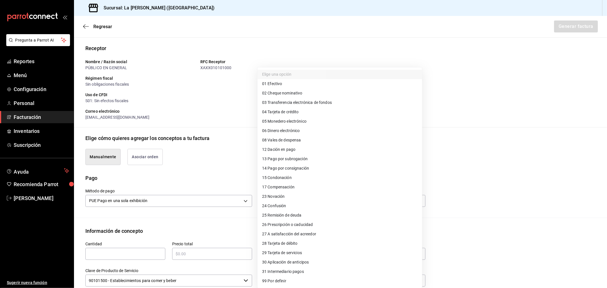
click at [314, 242] on li "28 Tarjeta de débito" at bounding box center [339, 243] width 164 height 9
type input "28"
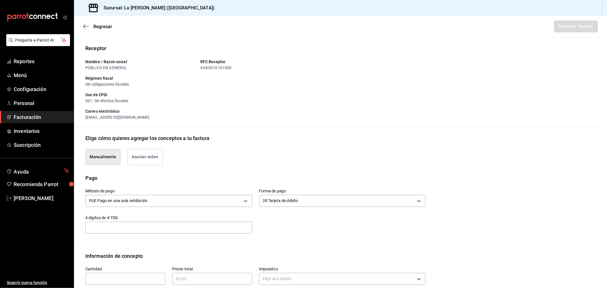
click at [142, 274] on div "​" at bounding box center [125, 279] width 80 height 12
type input "1"
type input "$19270"
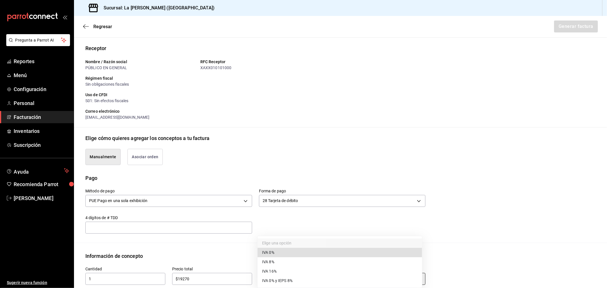
type input "IVA_0"
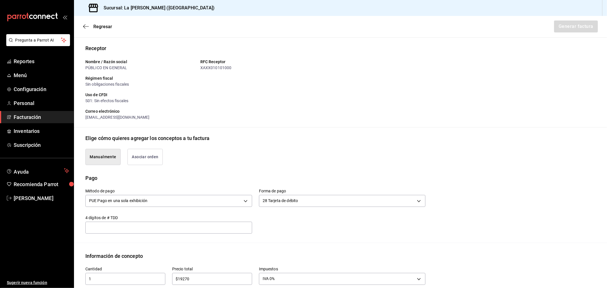
scroll to position [183, 0]
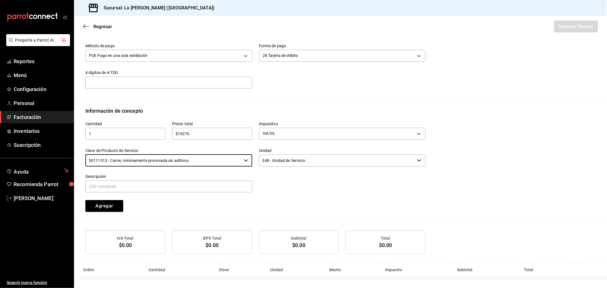
type input "50111513 - Carne, mínimamente procesada sin aditivos"
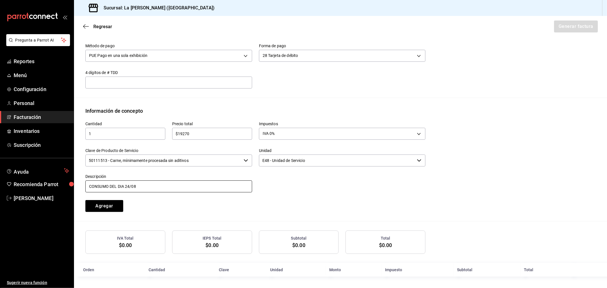
type input "CONSUMO DEL DIA 24/08/2025"
click at [85, 200] on button "Agregar" at bounding box center [104, 206] width 38 height 12
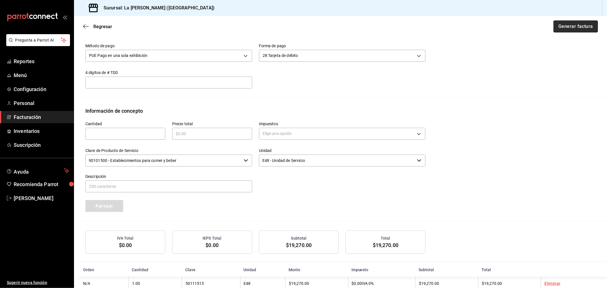
click at [569, 28] on button "Generar factura" at bounding box center [575, 26] width 44 height 12
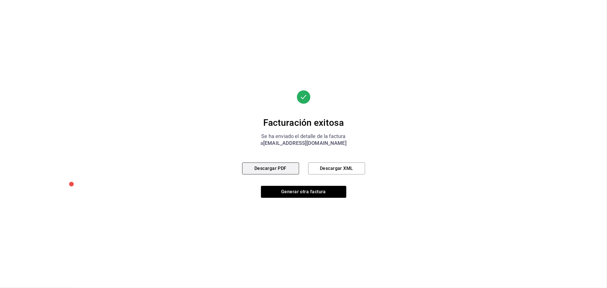
click at [277, 171] on button "Descargar PDF" at bounding box center [270, 168] width 57 height 12
click at [322, 189] on button "Generar otra factura" at bounding box center [303, 192] width 85 height 12
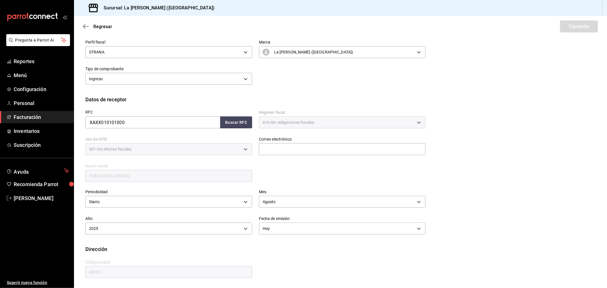
scroll to position [38, 0]
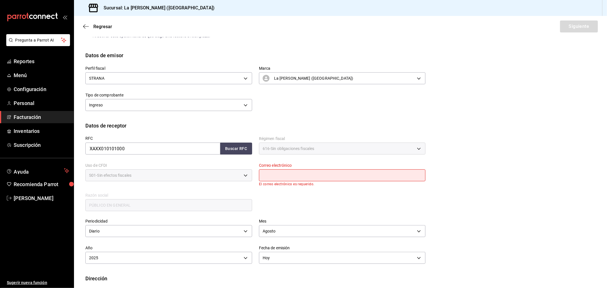
click at [315, 173] on input "text" at bounding box center [342, 175] width 167 height 12
type input "madacancun24@outlook.com"
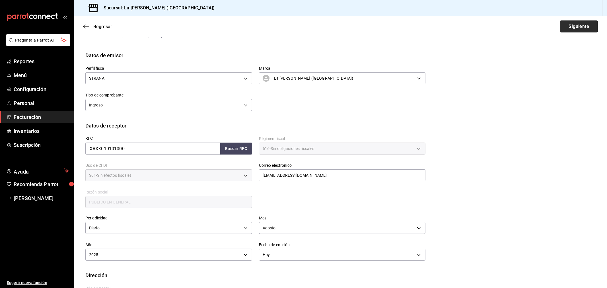
click at [579, 27] on button "Siguiente" at bounding box center [579, 26] width 38 height 12
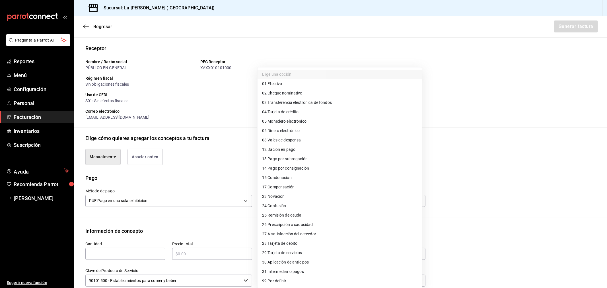
drag, startPoint x: 305, startPoint y: 194, endPoint x: 306, endPoint y: 197, distance: 2.9
click at [305, 195] on body "Pregunta a Parrot AI Reportes Menú Configuración Personal Facturación Inventari…" at bounding box center [303, 144] width 607 height 288
click at [304, 113] on li "04 Tarjeta de crédito" at bounding box center [339, 111] width 164 height 9
type input "04"
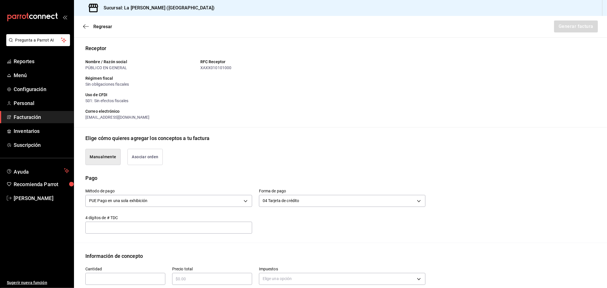
click at [152, 275] on input "text" at bounding box center [125, 278] width 80 height 7
type input "1"
type input "$98985.04"
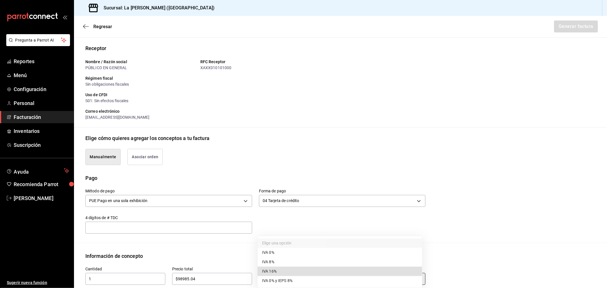
type input "IVA_16"
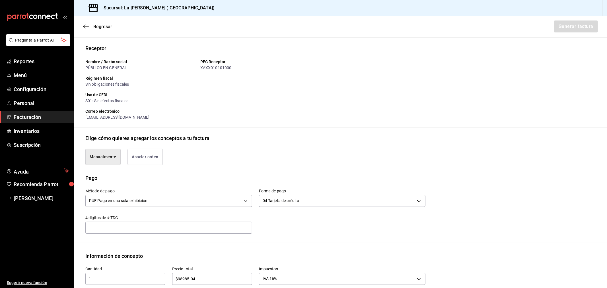
scroll to position [183, 0]
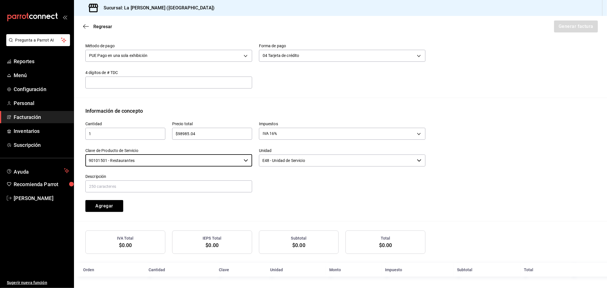
type input "90101501 - Restaurantes"
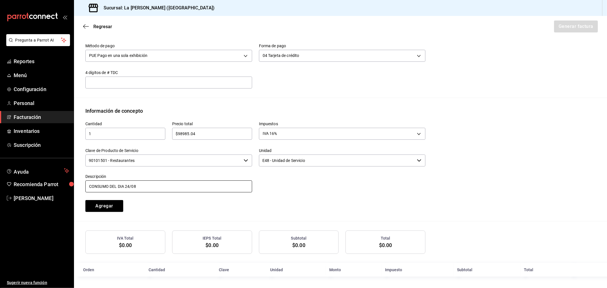
type input "CONSUMO DEL DIA 24/08/2025"
click at [85, 200] on button "Agregar" at bounding box center [104, 206] width 38 height 12
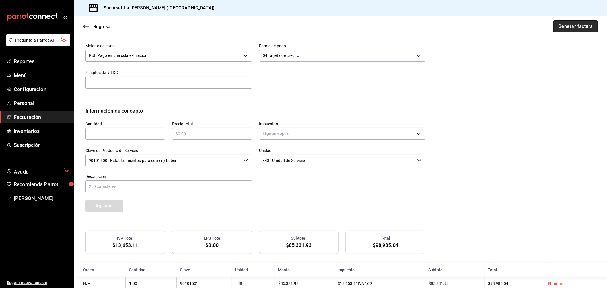
click at [558, 22] on button "Generar factura" at bounding box center [575, 26] width 44 height 12
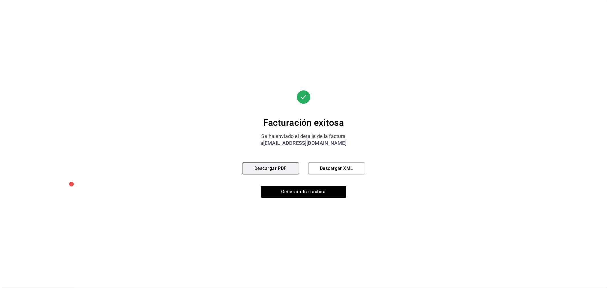
click at [264, 163] on button "Descargar PDF" at bounding box center [270, 168] width 57 height 12
click at [300, 188] on button "Generar otra factura" at bounding box center [303, 192] width 85 height 12
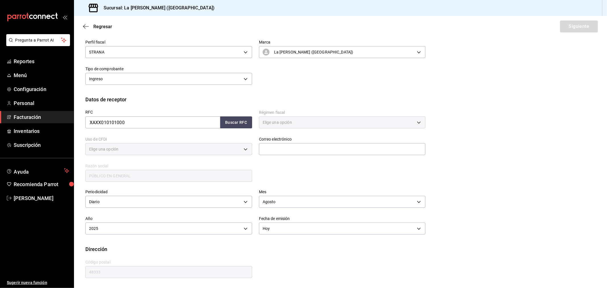
type input "616"
type input "S01"
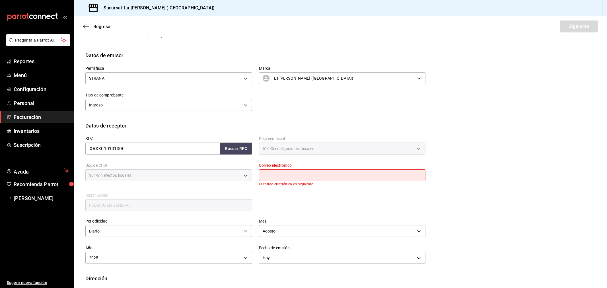
click at [327, 176] on input "text" at bounding box center [342, 175] width 167 height 12
type input "madacancun24@outlook.com"
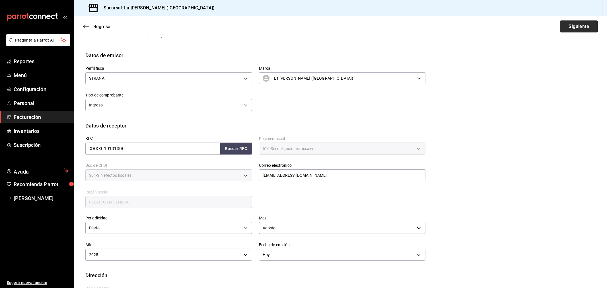
click at [577, 21] on button "Siguiente" at bounding box center [579, 26] width 38 height 12
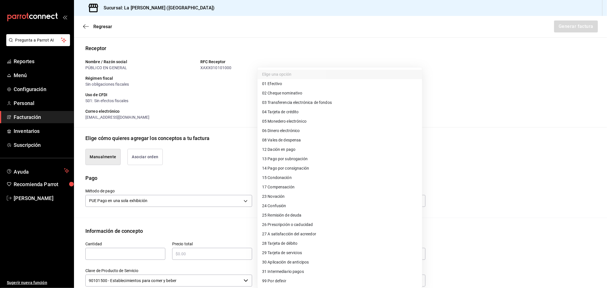
click at [305, 199] on body "Pregunta a Parrot AI Reportes Menú Configuración Personal Facturación Inventari…" at bounding box center [303, 144] width 607 height 288
click at [314, 245] on li "28 Tarjeta de débito" at bounding box center [339, 243] width 164 height 9
type input "28"
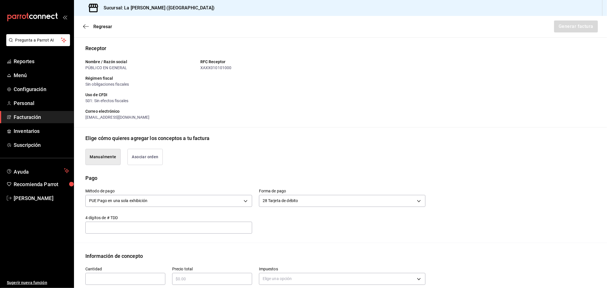
click at [103, 278] on input "text" at bounding box center [125, 278] width 80 height 7
type input "1"
type input "$21647.39"
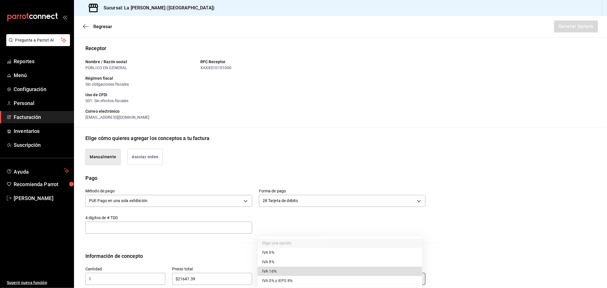
type input "IVA_16"
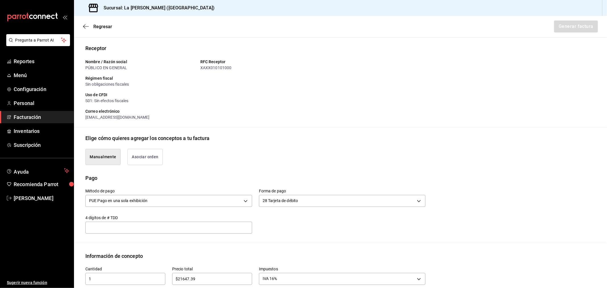
scroll to position [183, 0]
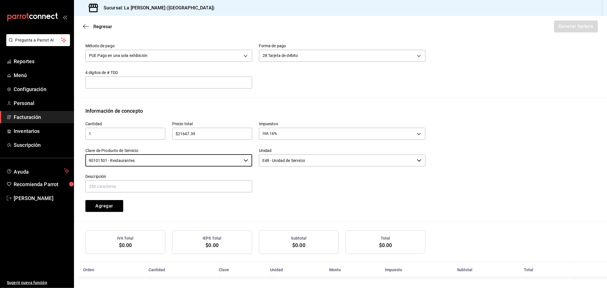
type input "90101501 - Restaurantes"
click at [205, 187] on input "text" at bounding box center [168, 186] width 167 height 12
type input "G"
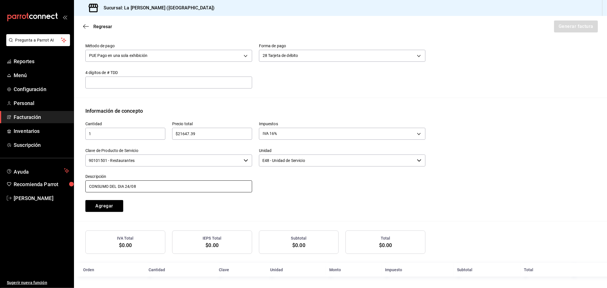
type input "CONSUMO DEL DIA 24/08/2025"
click at [85, 200] on button "Agregar" at bounding box center [104, 206] width 38 height 12
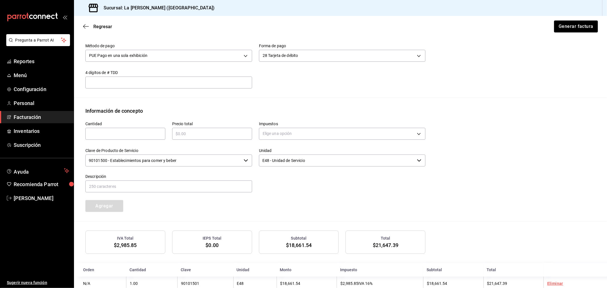
click at [578, 19] on div "Regresar Generar factura" at bounding box center [340, 26] width 533 height 21
click at [575, 26] on button "Generar factura" at bounding box center [575, 26] width 44 height 12
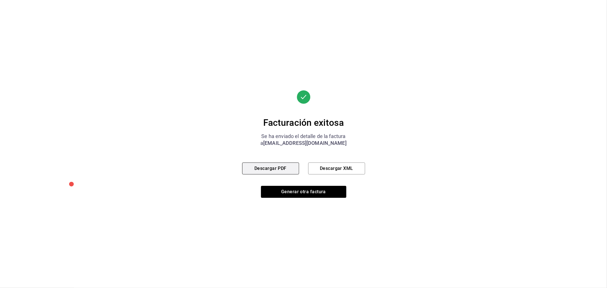
click at [279, 172] on button "Descargar PDF" at bounding box center [270, 168] width 57 height 12
